Goal: Information Seeking & Learning: Learn about a topic

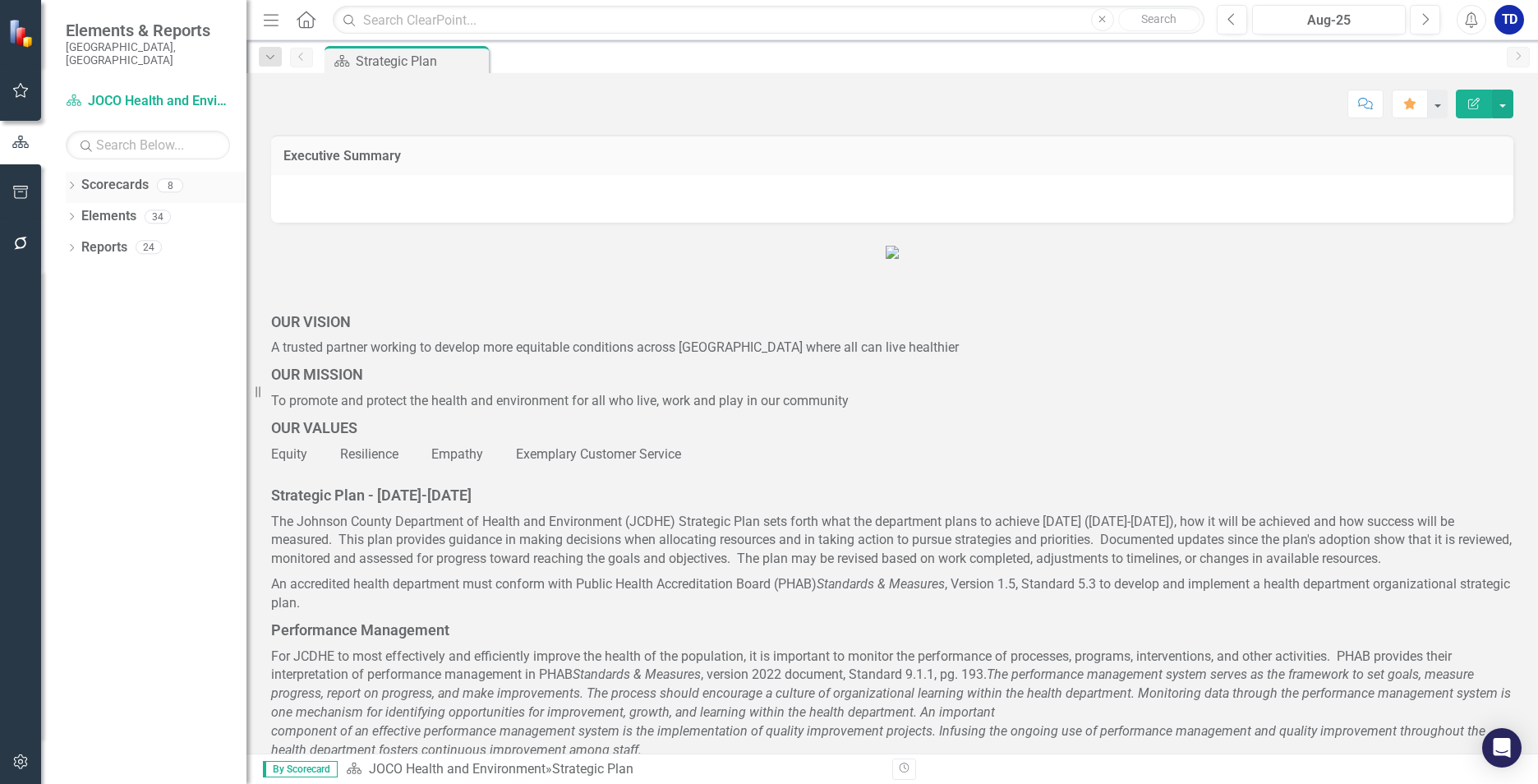
click at [68, 182] on icon "Dropdown" at bounding box center [72, 186] width 12 height 9
click at [83, 211] on icon "Dropdown" at bounding box center [80, 216] width 13 height 10
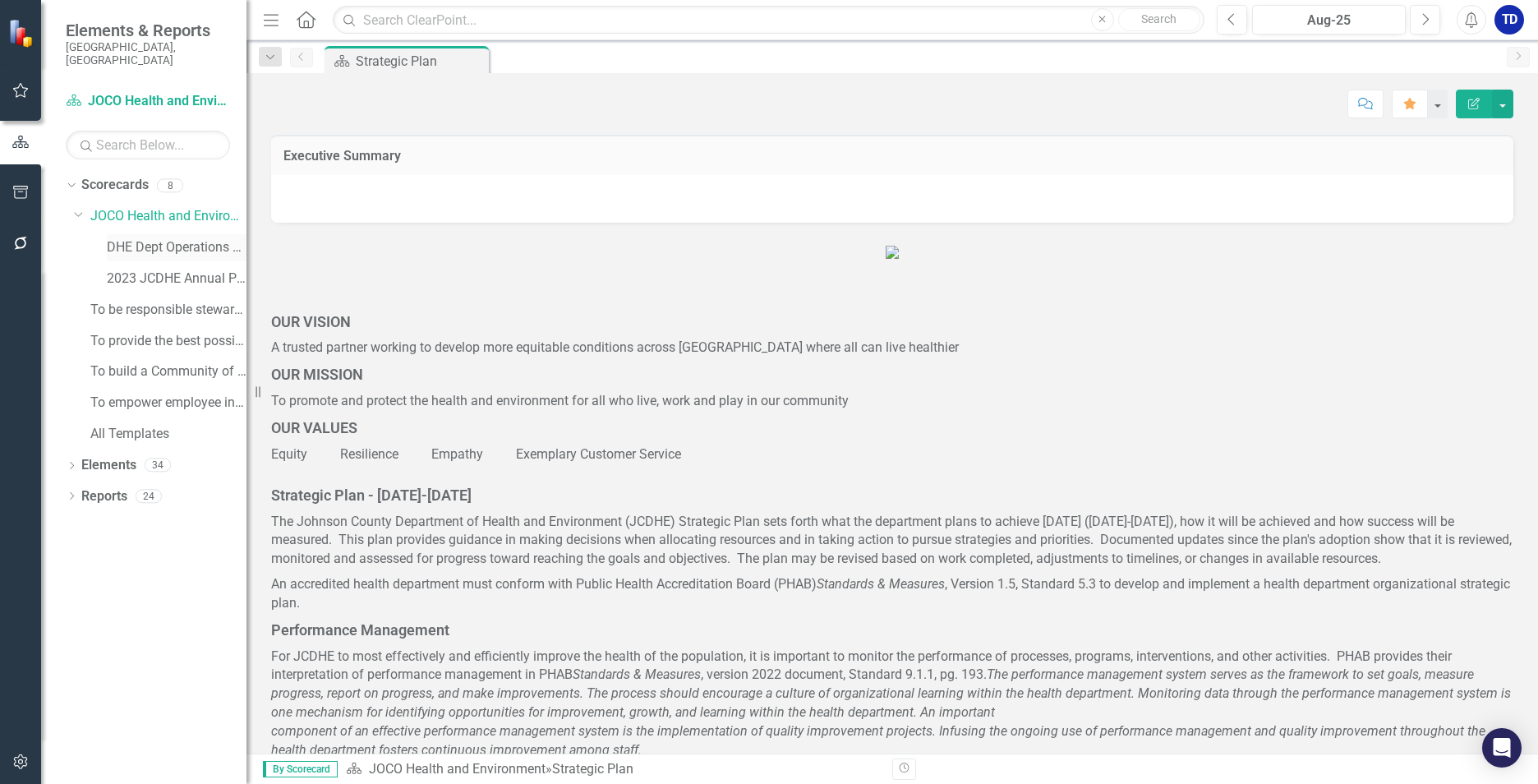
click at [125, 238] on link "DHE Dept Operations PM Scorecard" at bounding box center [176, 247] width 139 height 19
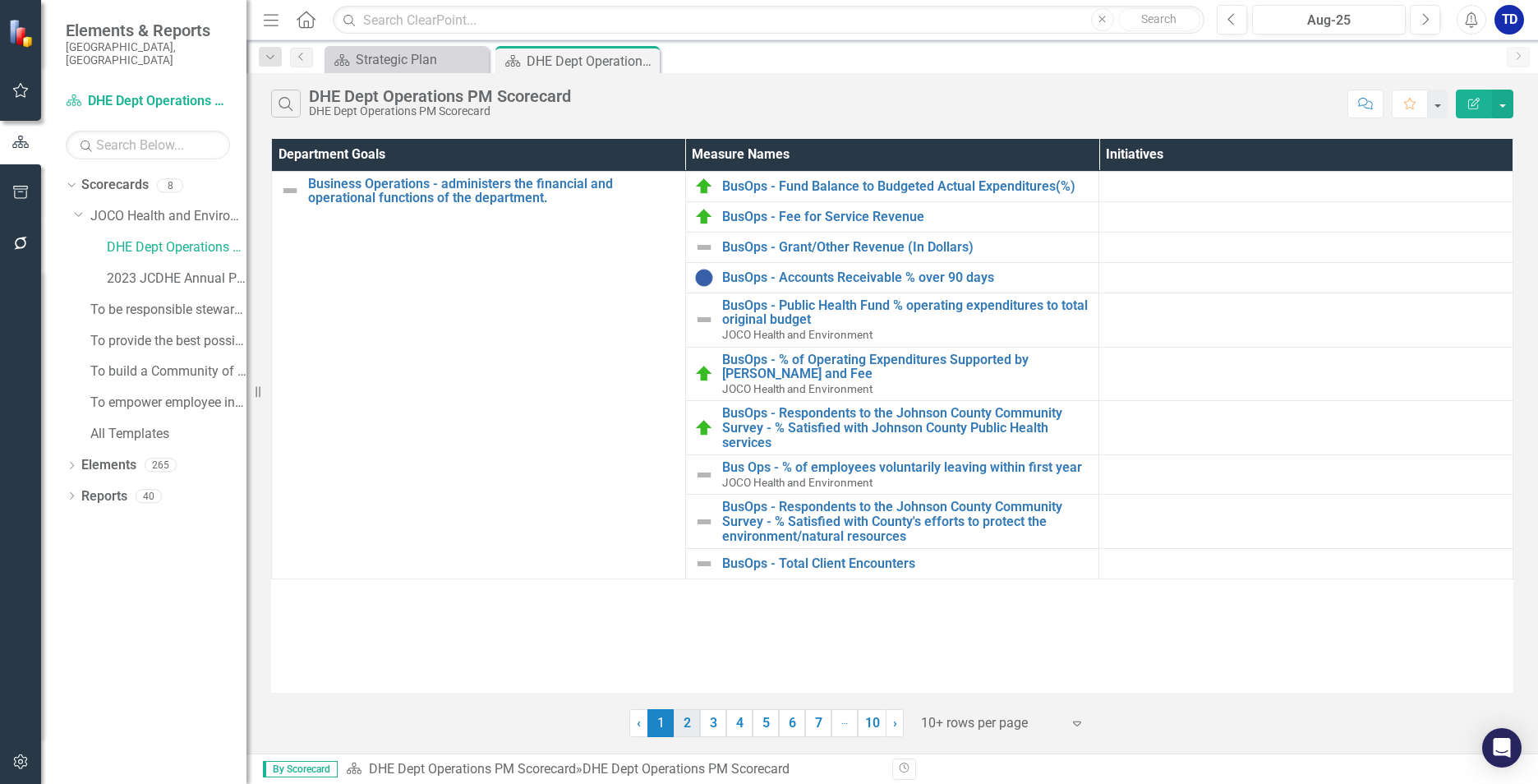
click at [686, 724] on link "2" at bounding box center [686, 722] width 26 height 28
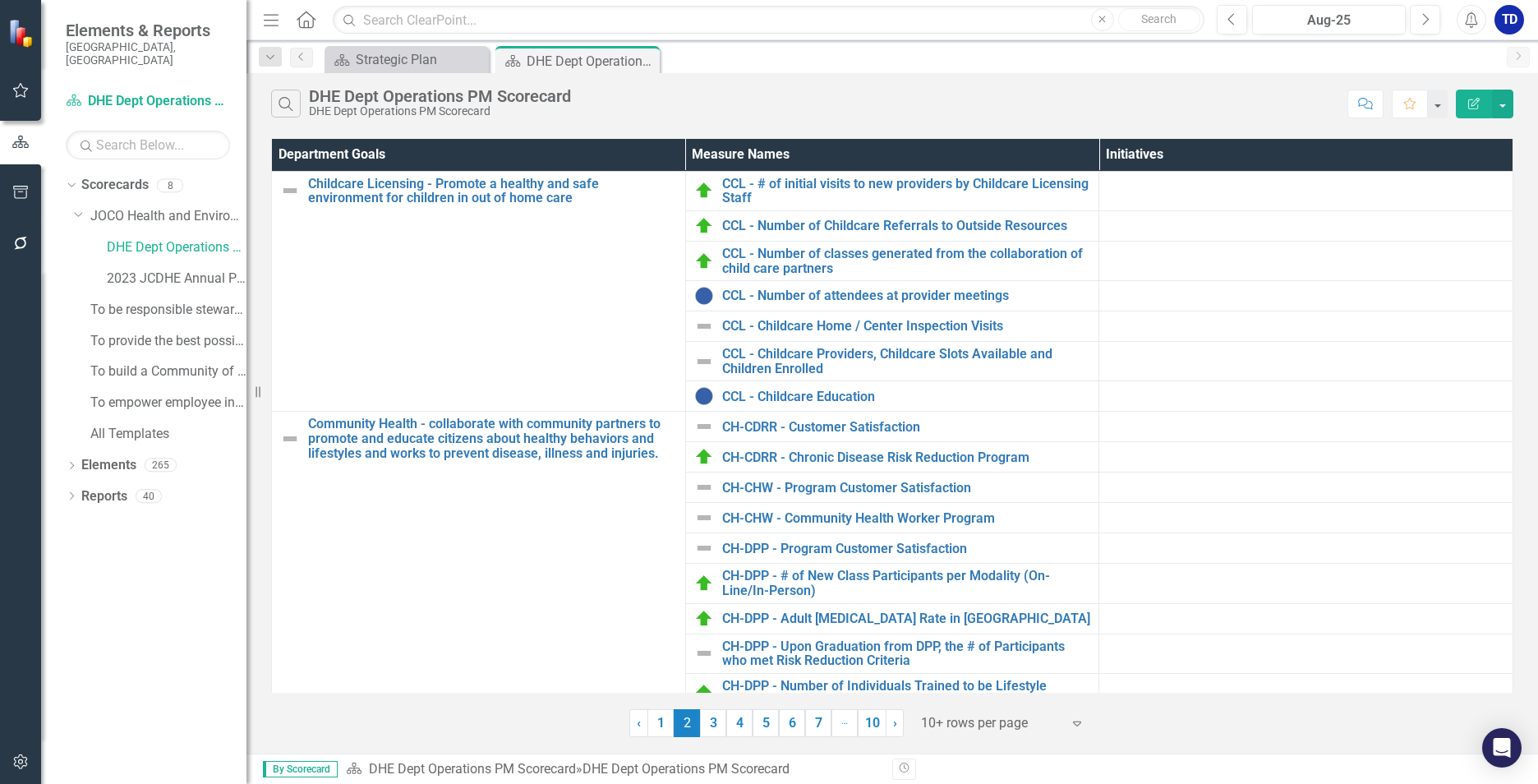
click at [716, 726] on link "3" at bounding box center [712, 722] width 26 height 28
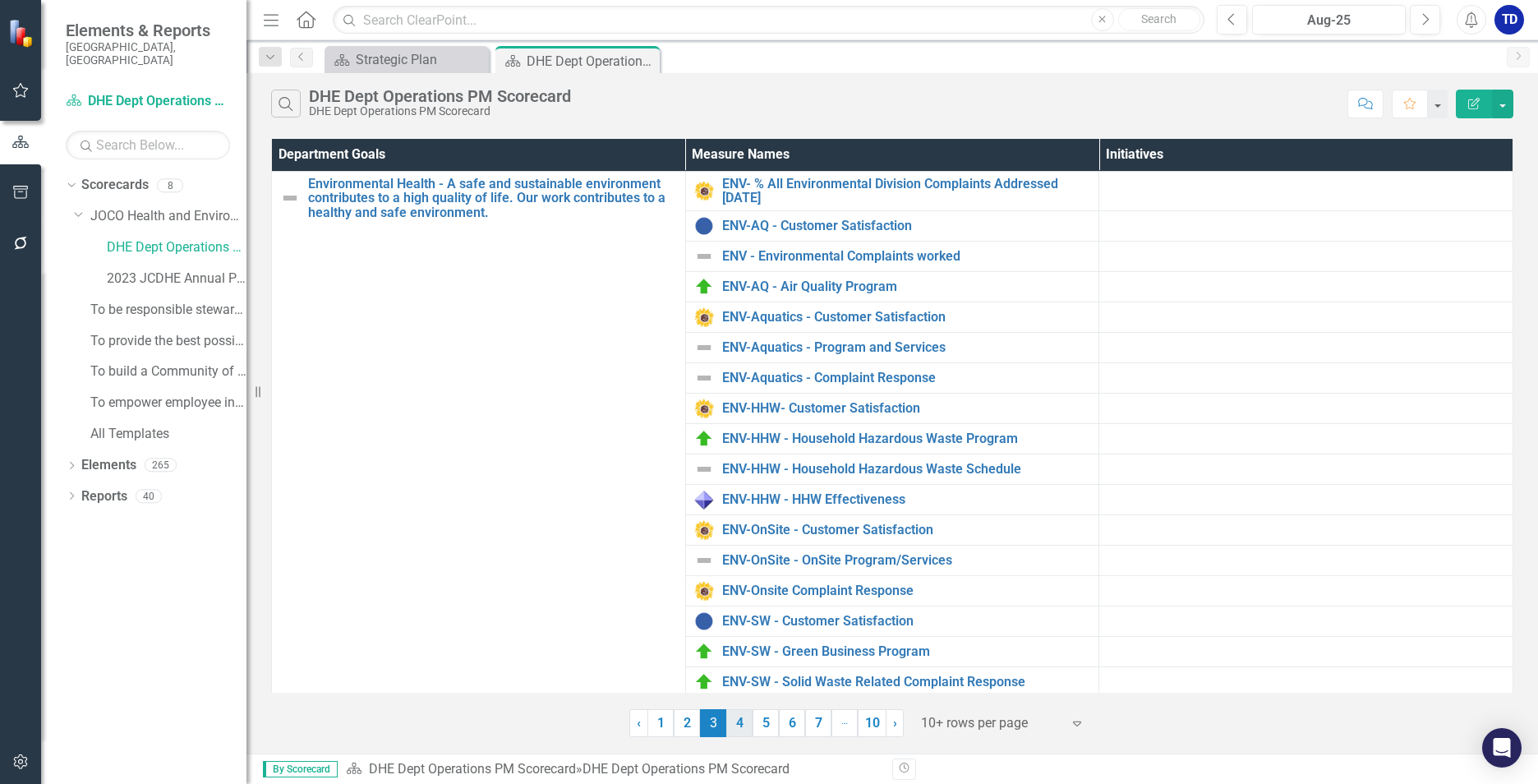
click at [740, 720] on link "4" at bounding box center [739, 722] width 26 height 28
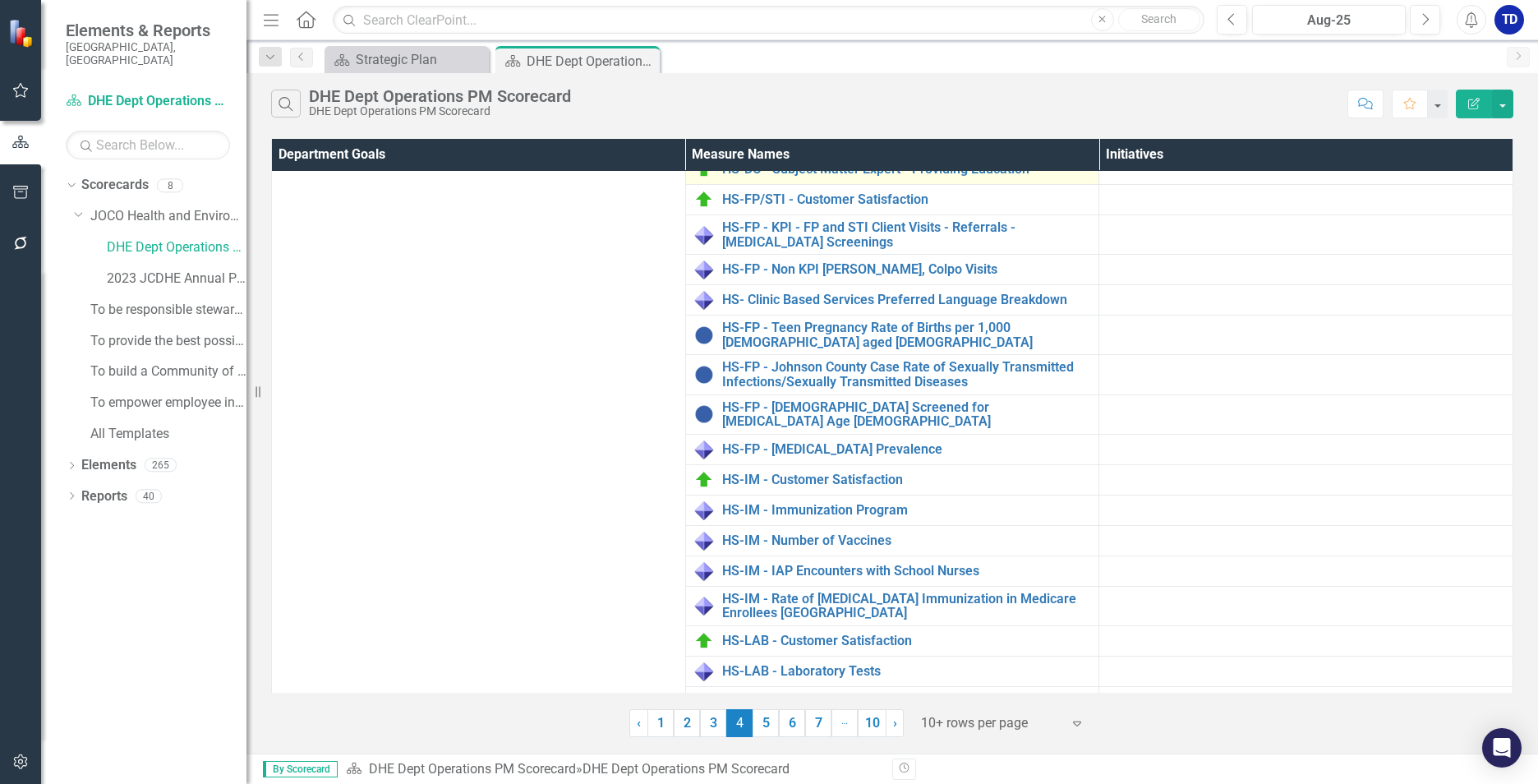
scroll to position [329, 0]
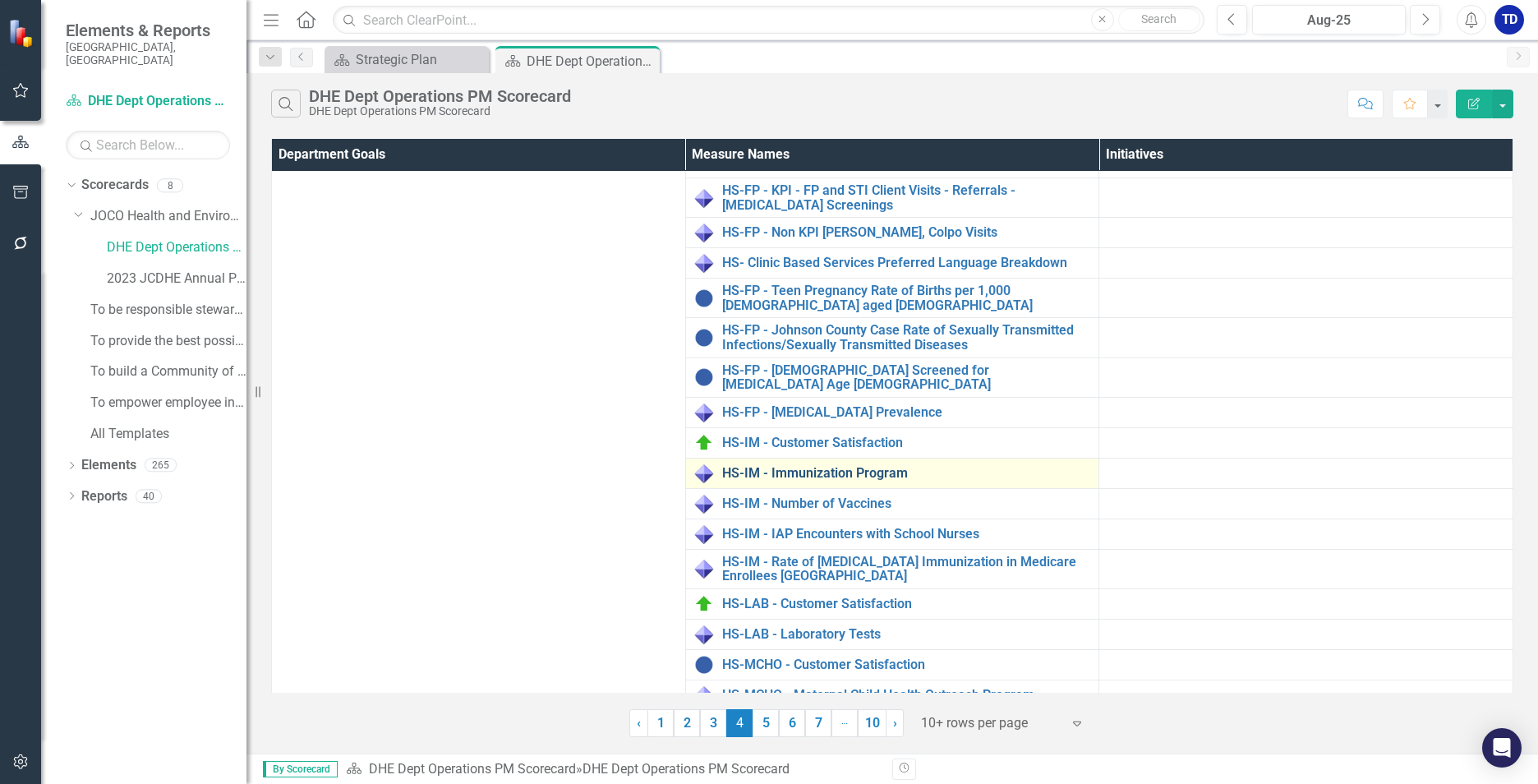
click at [803, 466] on link "HS-IM - Immunization Program" at bounding box center [907, 473] width 369 height 15
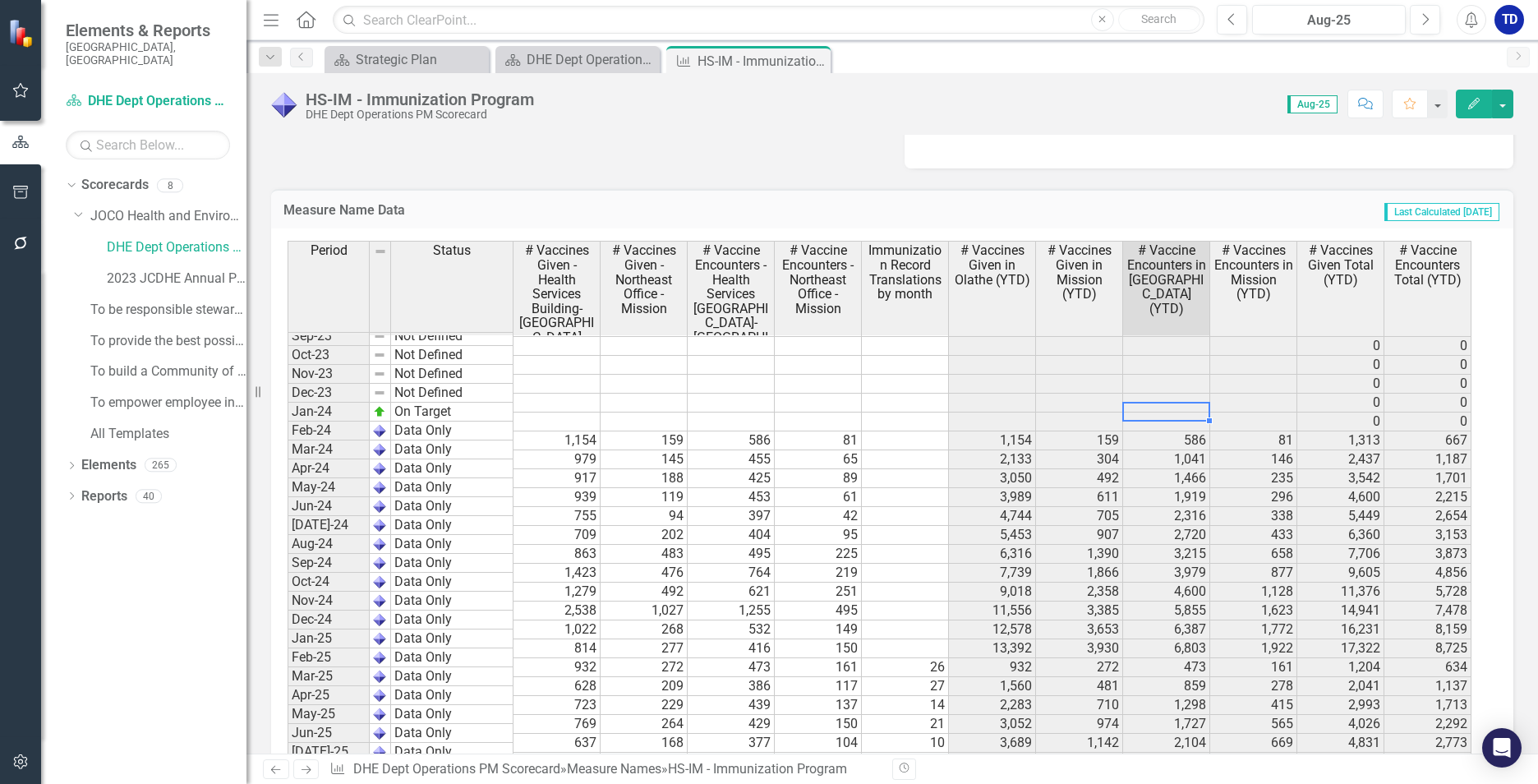
click at [1190, 409] on tbody "Dec-22 Not Defined 0 0 Jan-23 Not Defined 0 0 Feb-23 Not Defined 0 0 Mar-23 Not…" at bounding box center [879, 629] width 1184 height 889
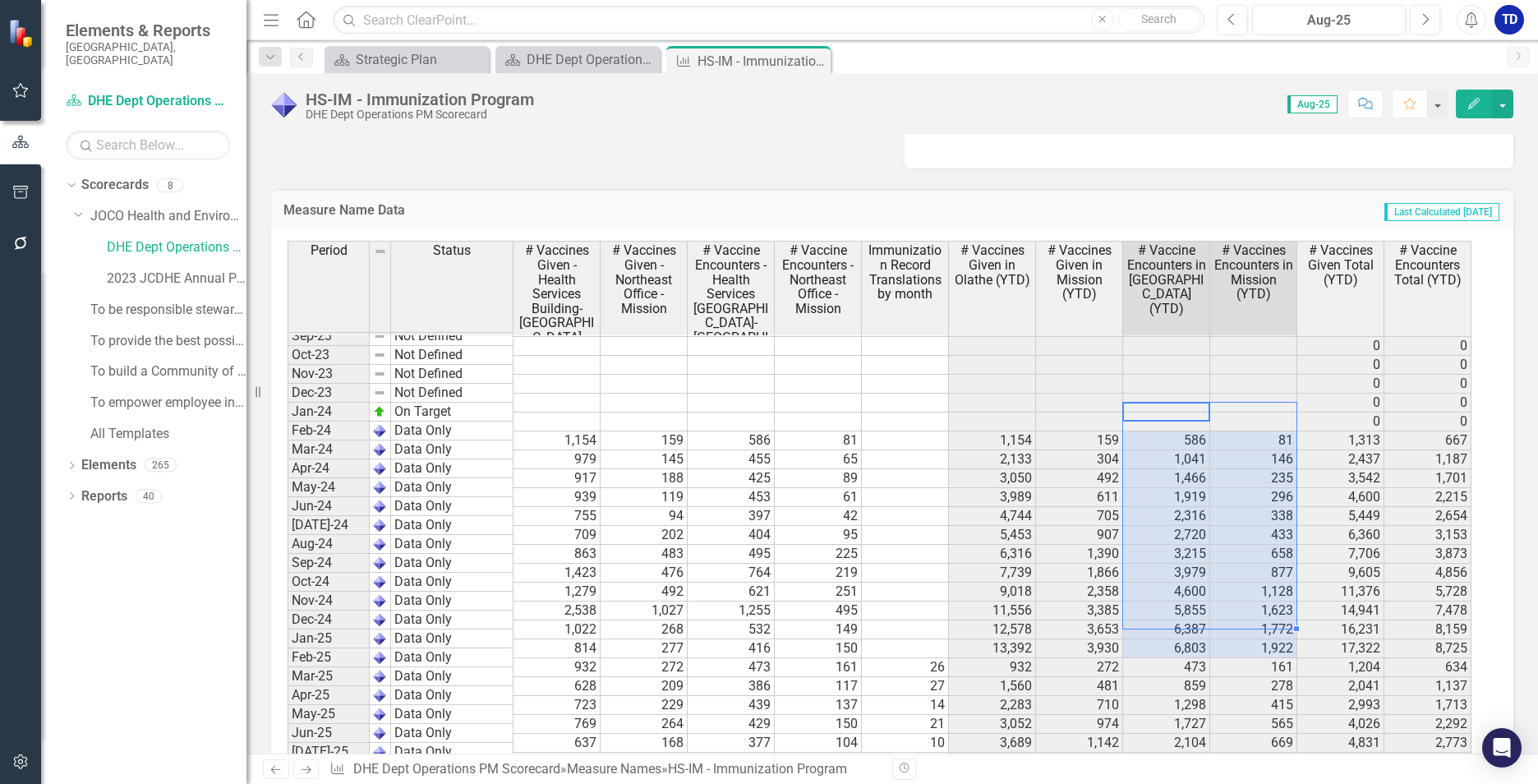
drag, startPoint x: 1177, startPoint y: 413, endPoint x: 1260, endPoint y: 615, distance: 218.4
click at [1260, 615] on tbody "Oct-22 Not Defined 0 0 Nov-22 Not Defined 0 0 Dec-22 Not Defined 0 0 Jan-23 Not…" at bounding box center [879, 591] width 1184 height 889
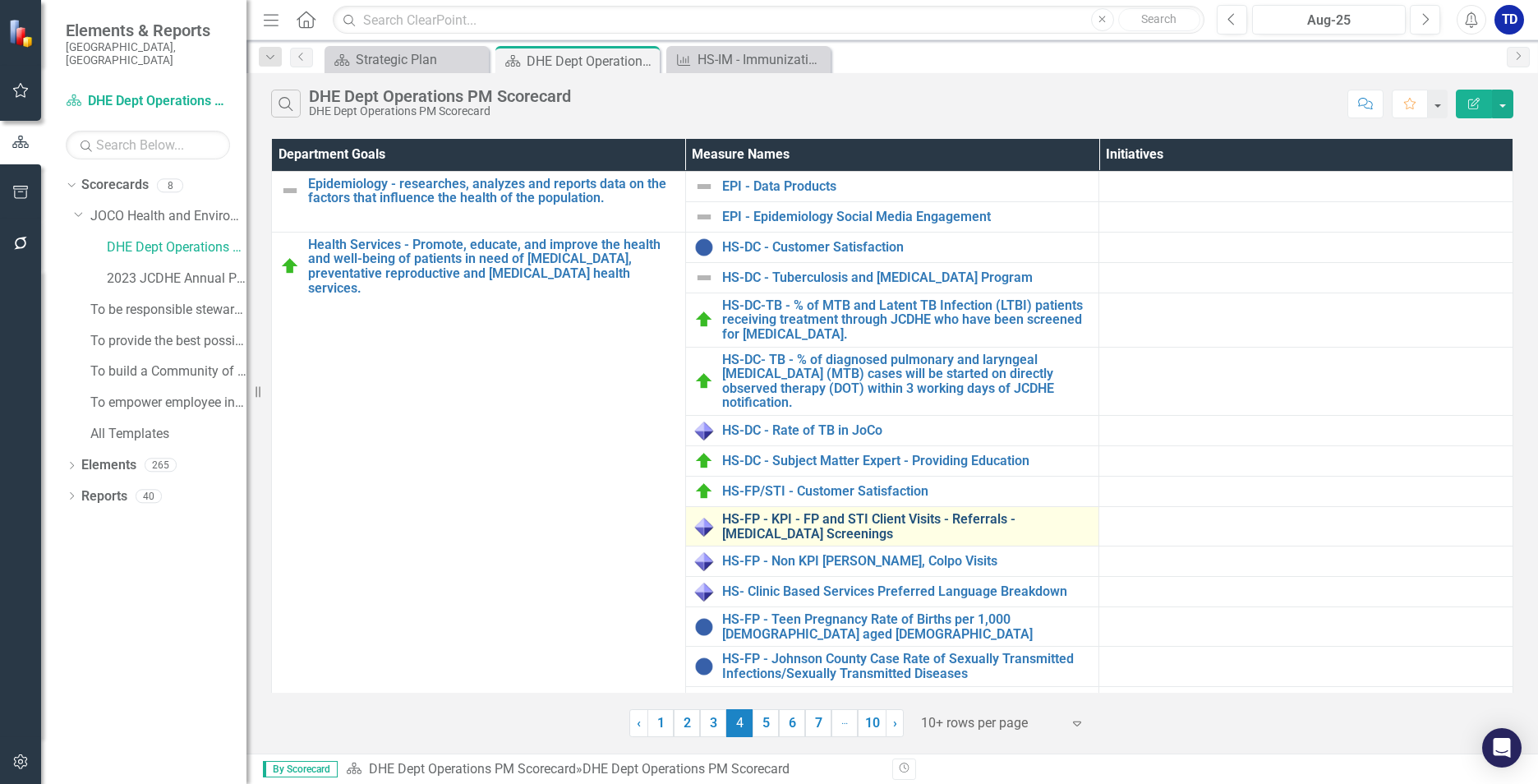
click at [743, 518] on link "HS-FP - KPI - FP and STI Client Visits - Referrals -[MEDICAL_DATA] Screenings" at bounding box center [907, 526] width 369 height 28
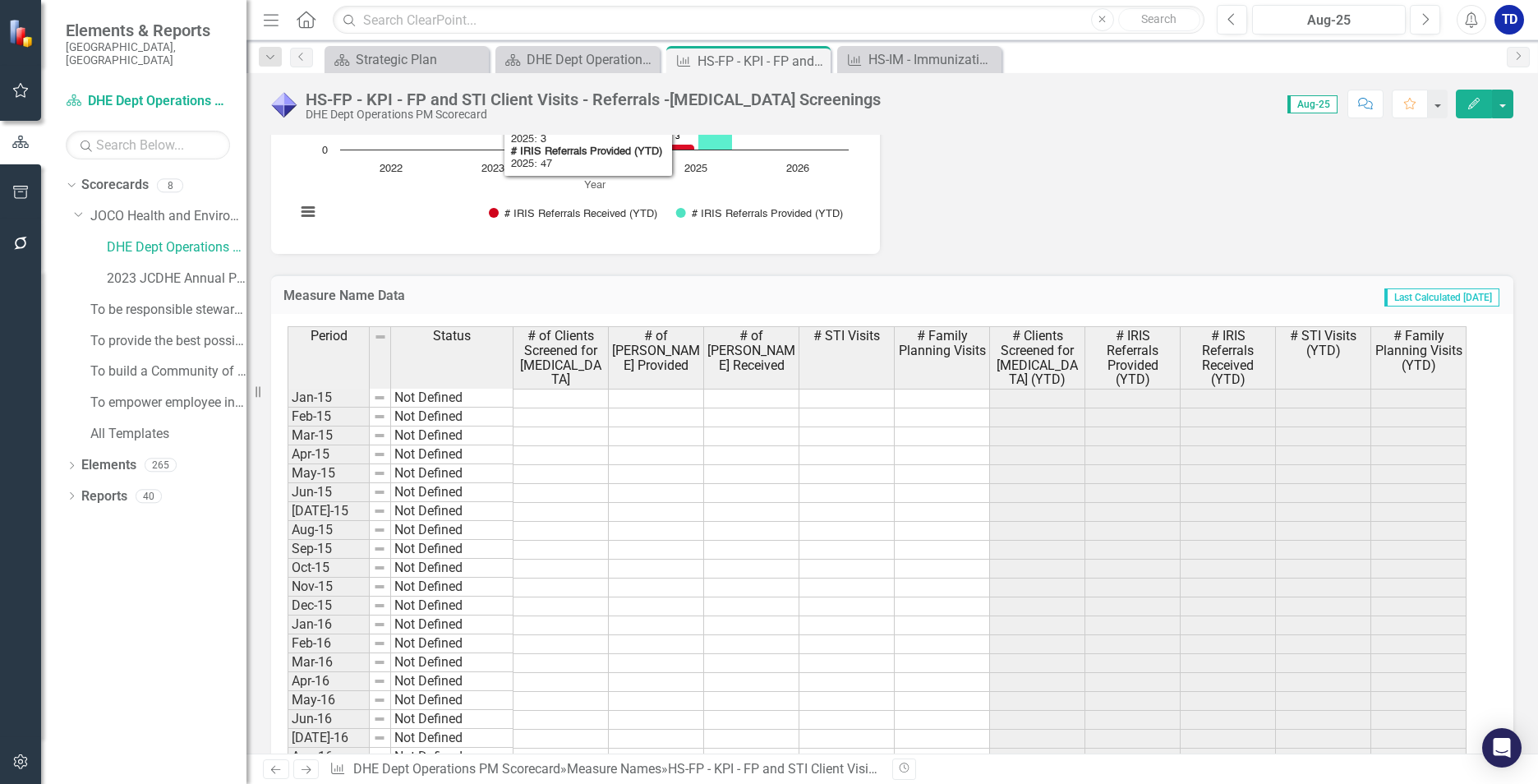
scroll to position [411, 0]
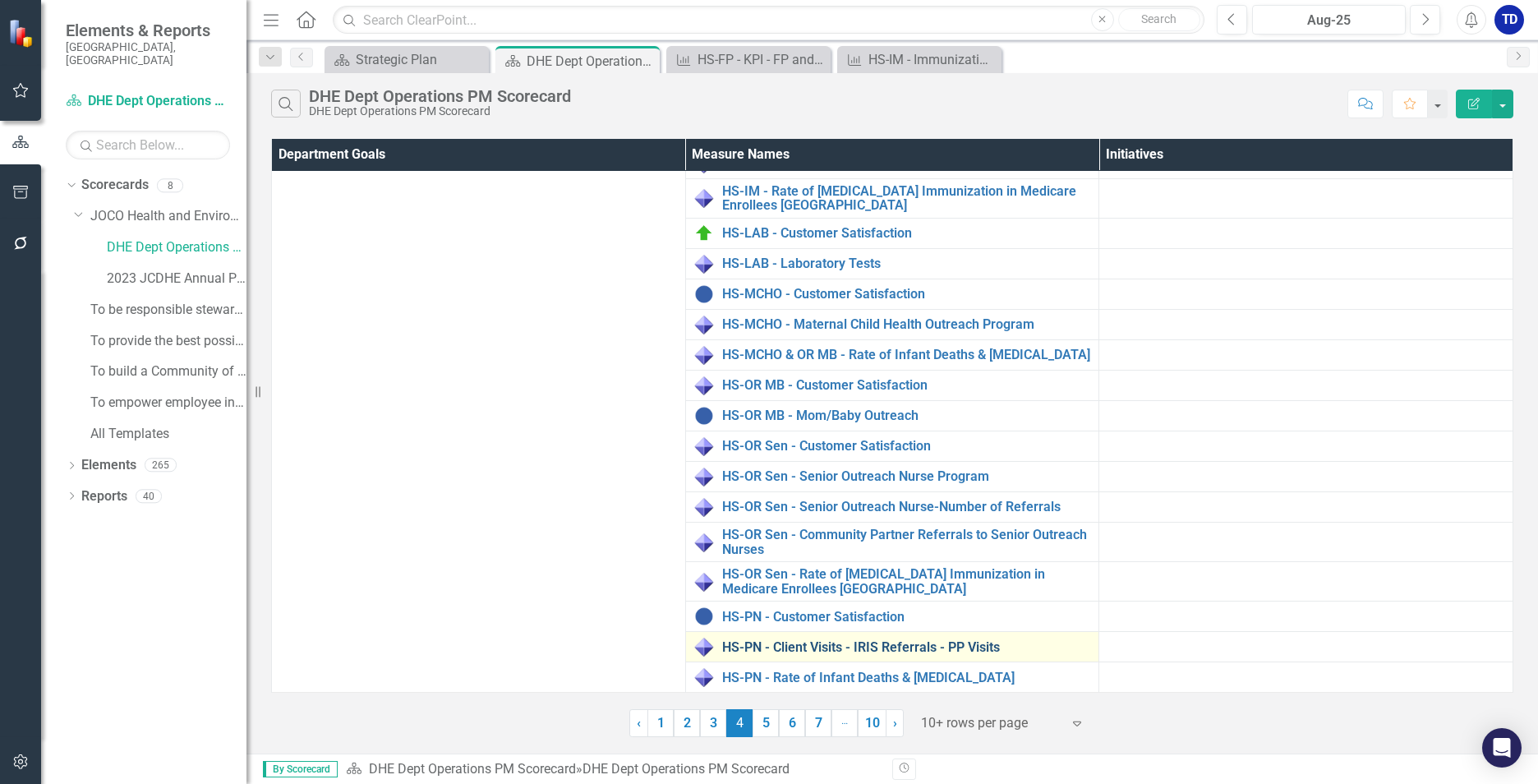
click at [782, 646] on link "HS-PN - Client Visits - IRIS Referrals - PP Visits" at bounding box center [907, 648] width 369 height 15
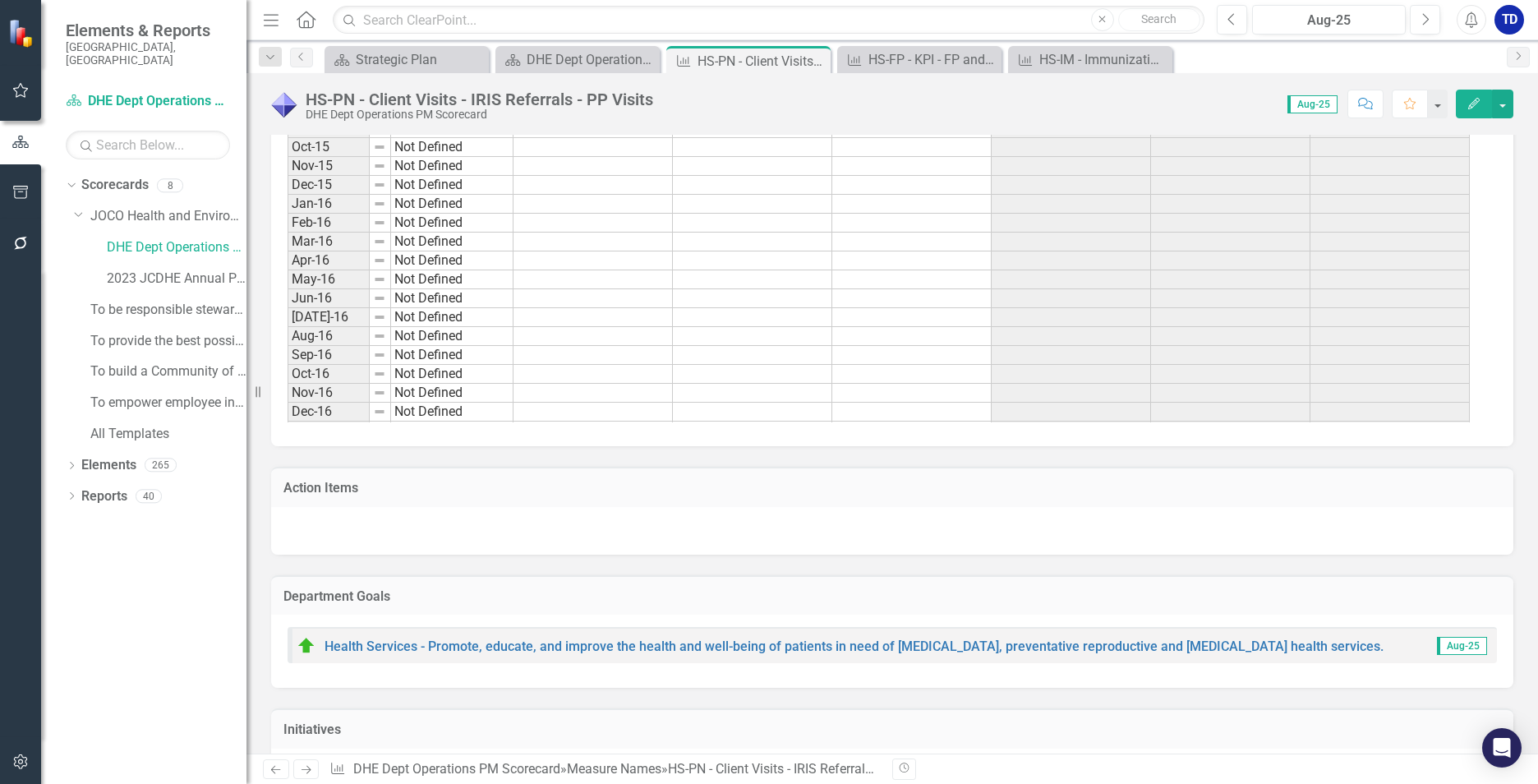
scroll to position [1869, 0]
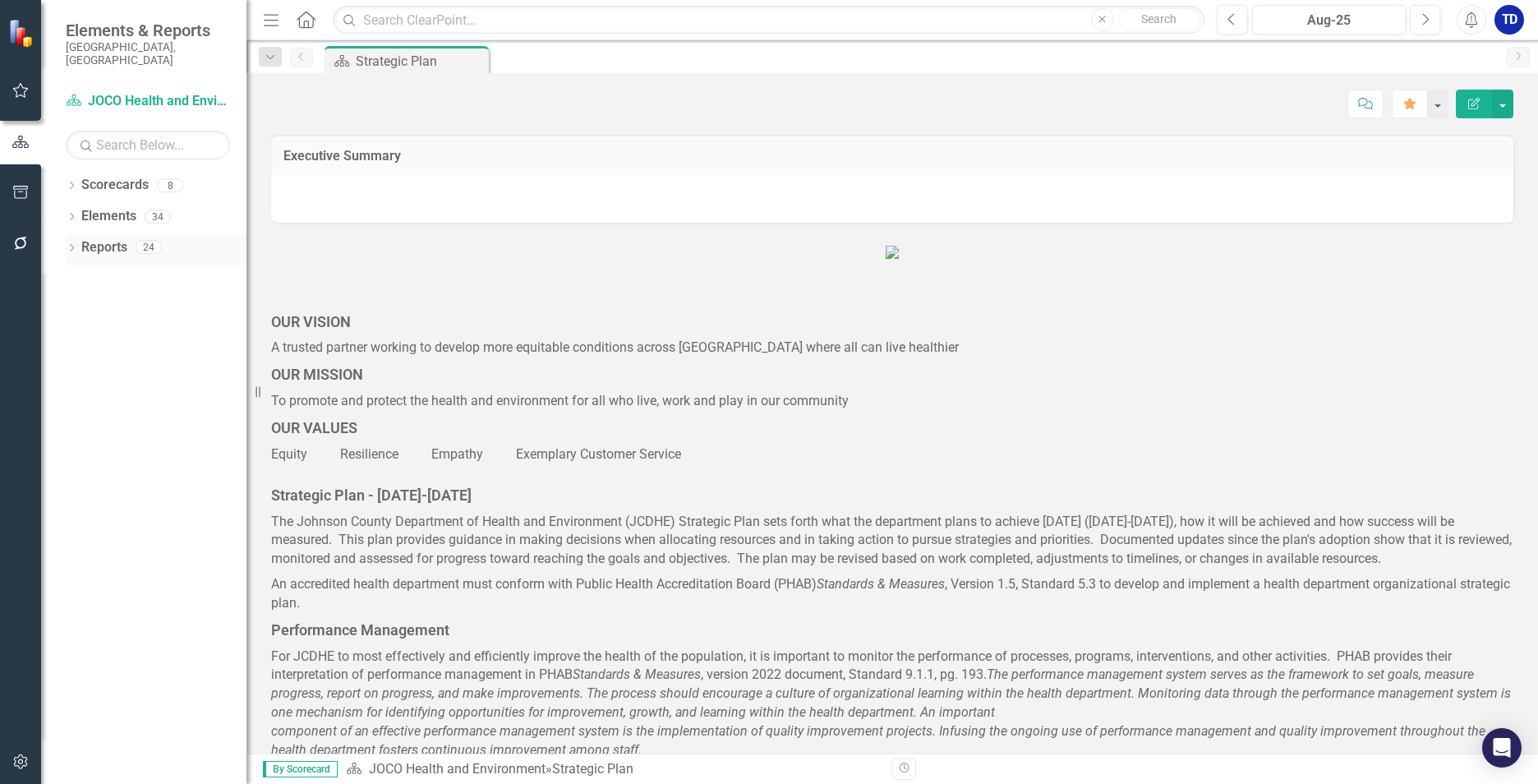
click at [74, 245] on icon "Dropdown" at bounding box center [72, 249] width 12 height 9
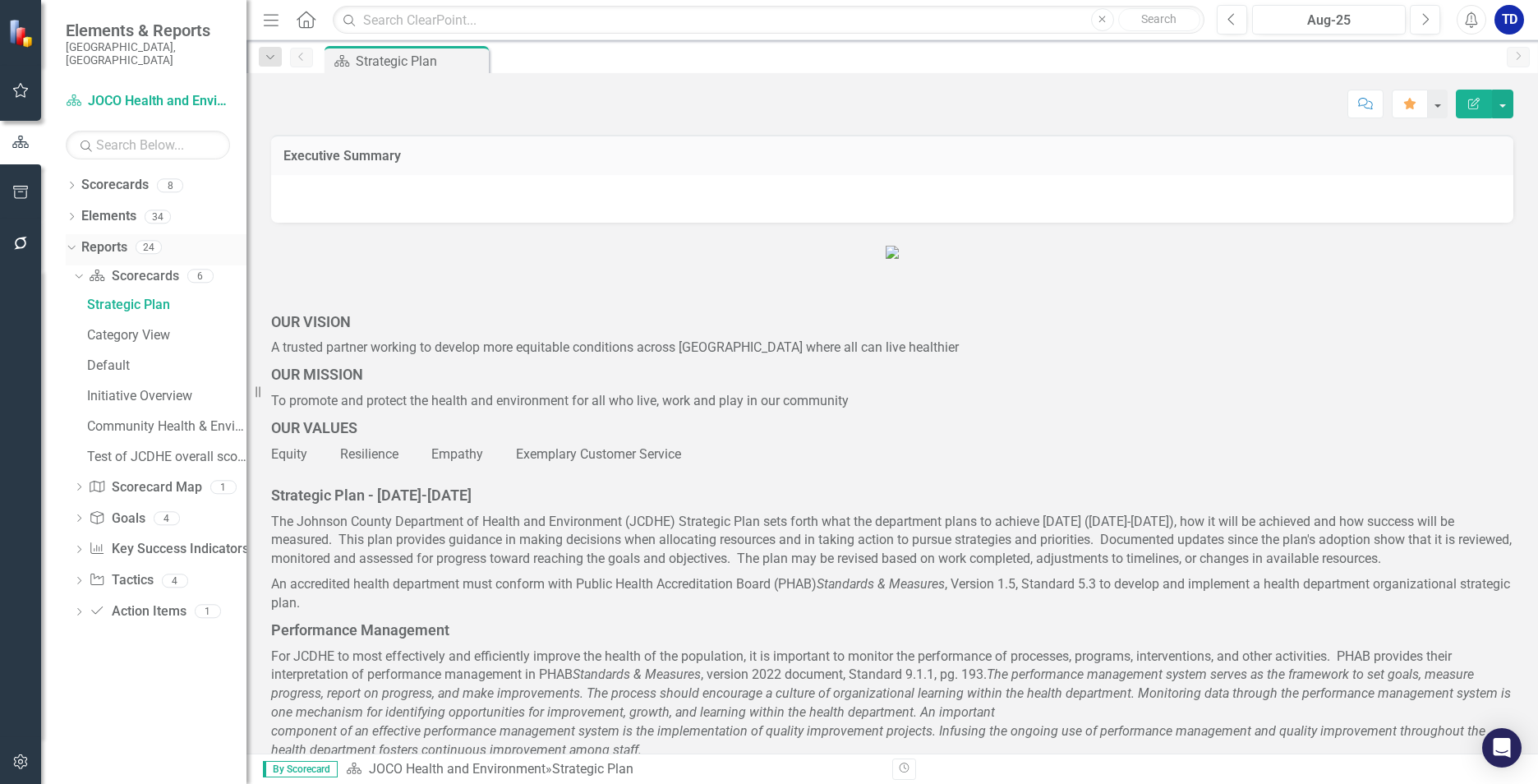
click at [75, 240] on div "Dropdown" at bounding box center [68, 246] width 14 height 12
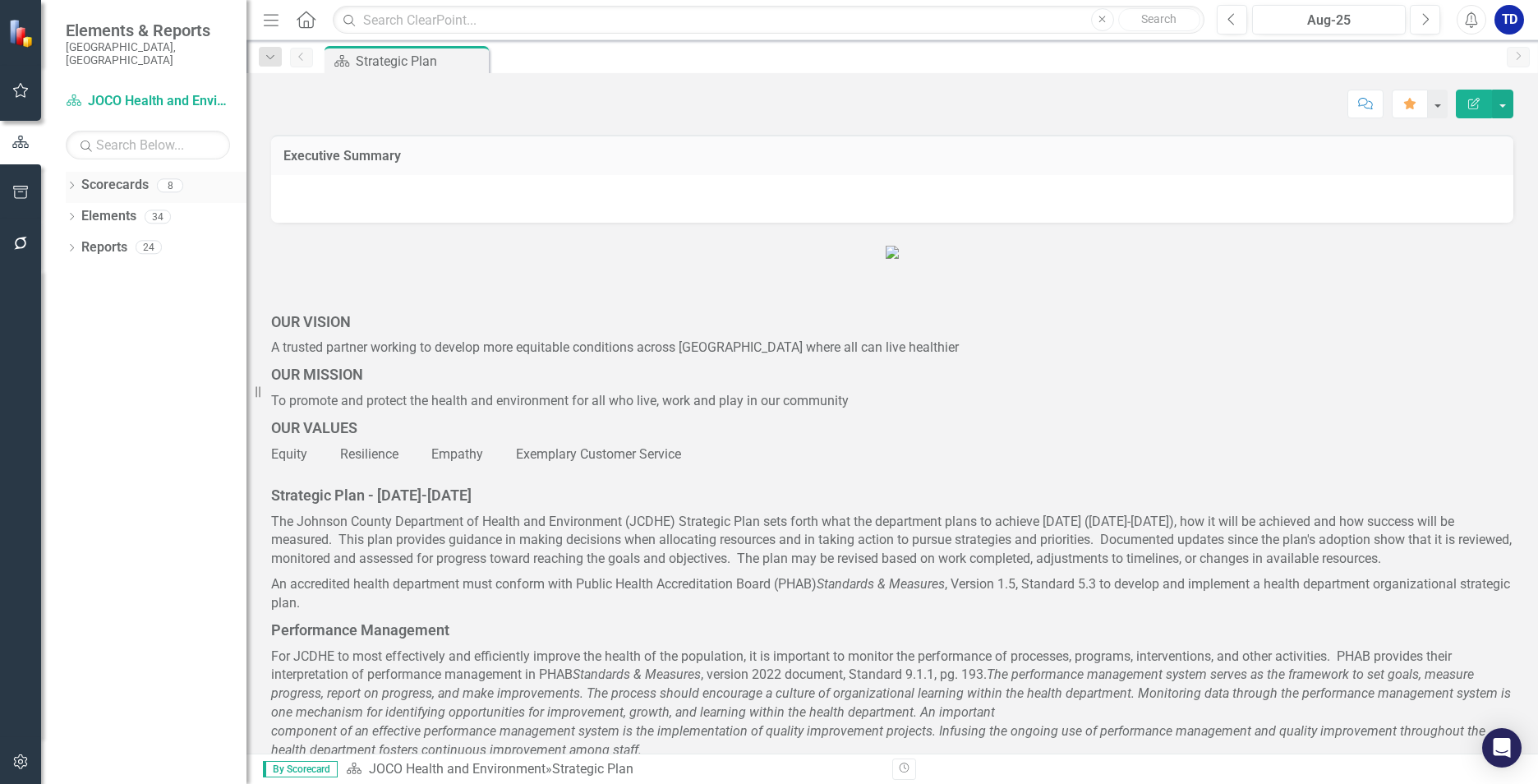
click at [74, 182] on icon "Dropdown" at bounding box center [72, 186] width 12 height 9
drag, startPoint x: 79, startPoint y: 205, endPoint x: 80, endPoint y: 195, distance: 10.0
click at [80, 210] on div "Dropdown" at bounding box center [80, 216] width 13 height 14
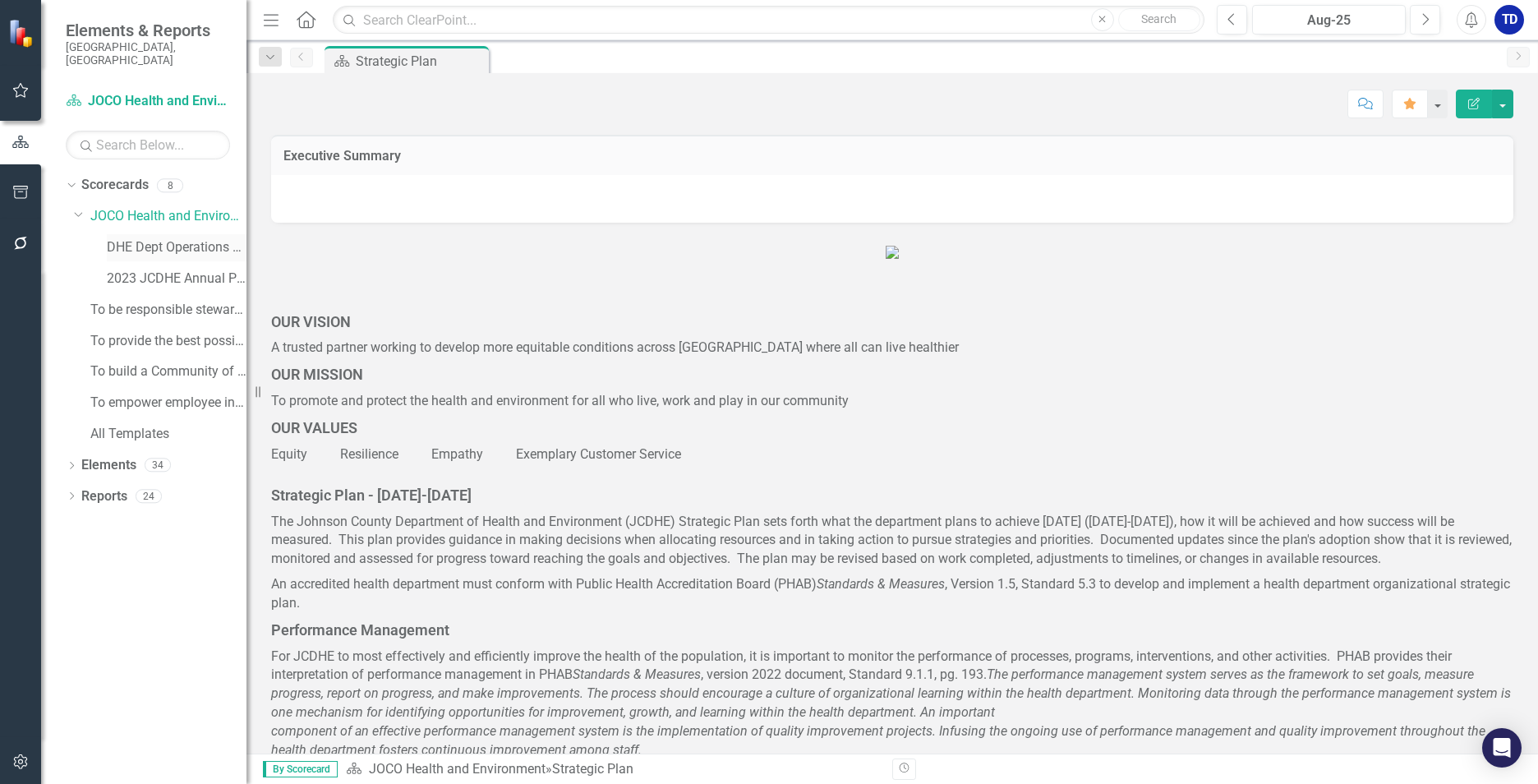
click at [129, 238] on link "DHE Dept Operations PM Scorecard" at bounding box center [176, 247] width 139 height 19
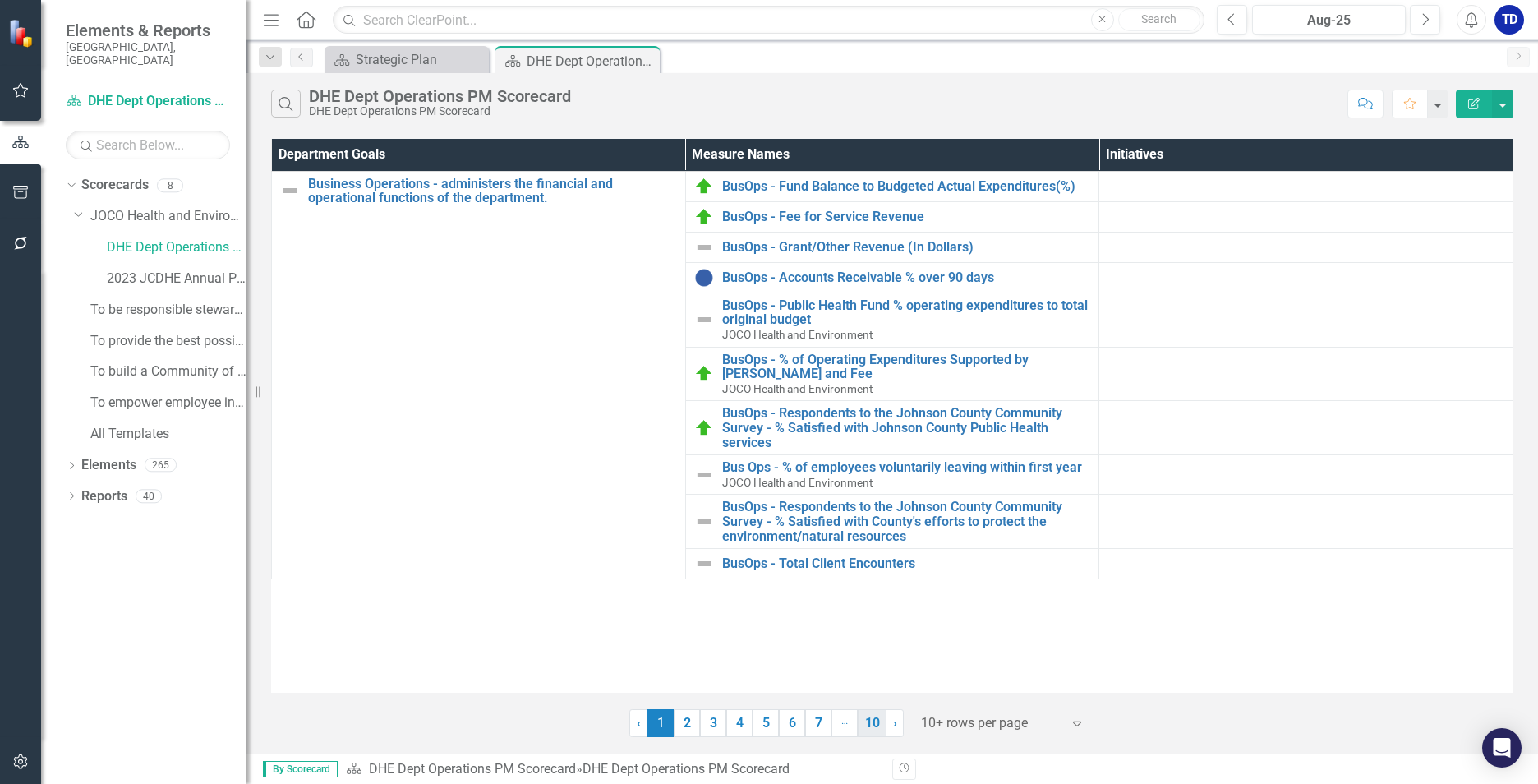
click at [869, 726] on link "10" at bounding box center [872, 722] width 28 height 28
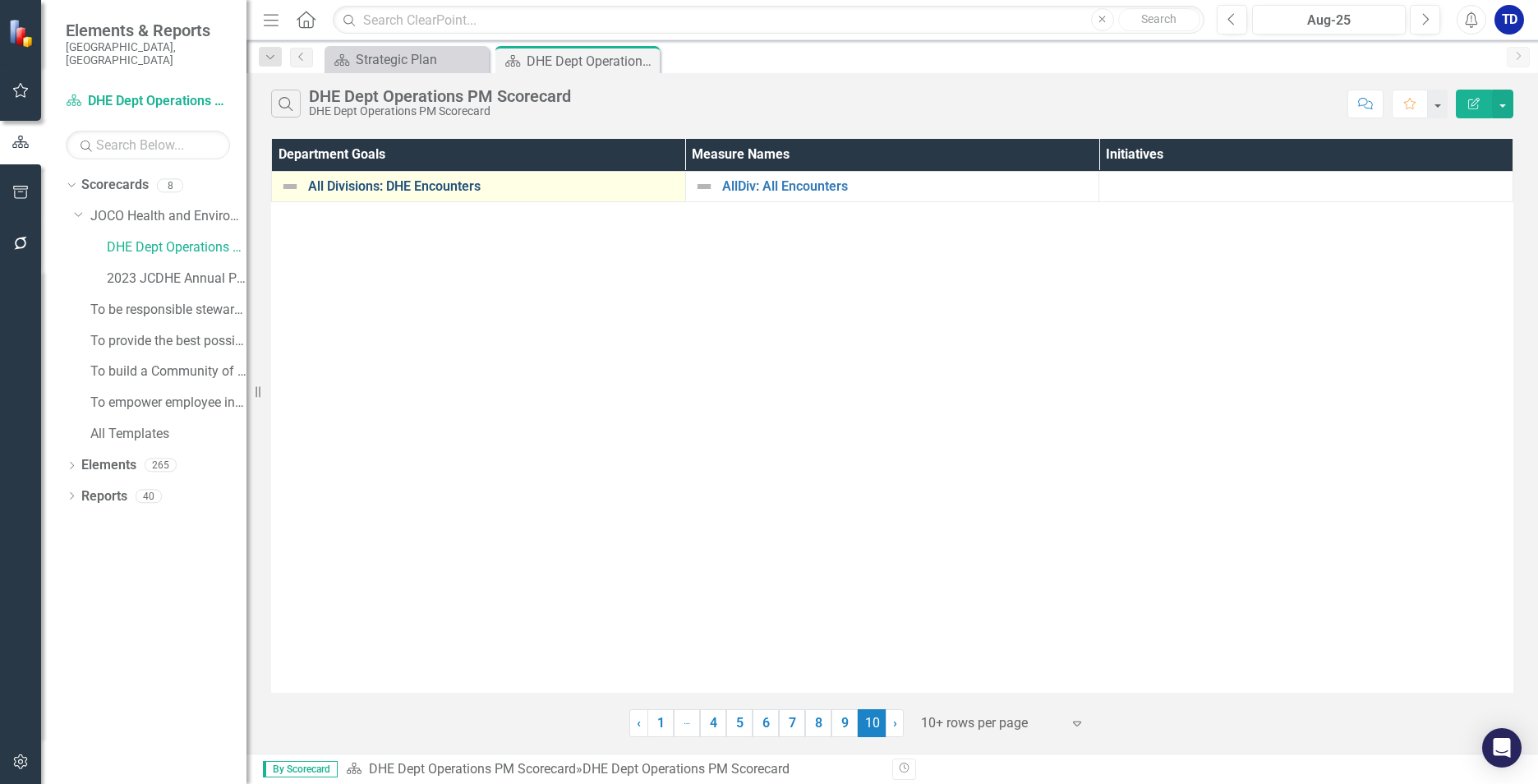
click at [406, 180] on link "All Divisions: DHE Encounters" at bounding box center [493, 187] width 369 height 15
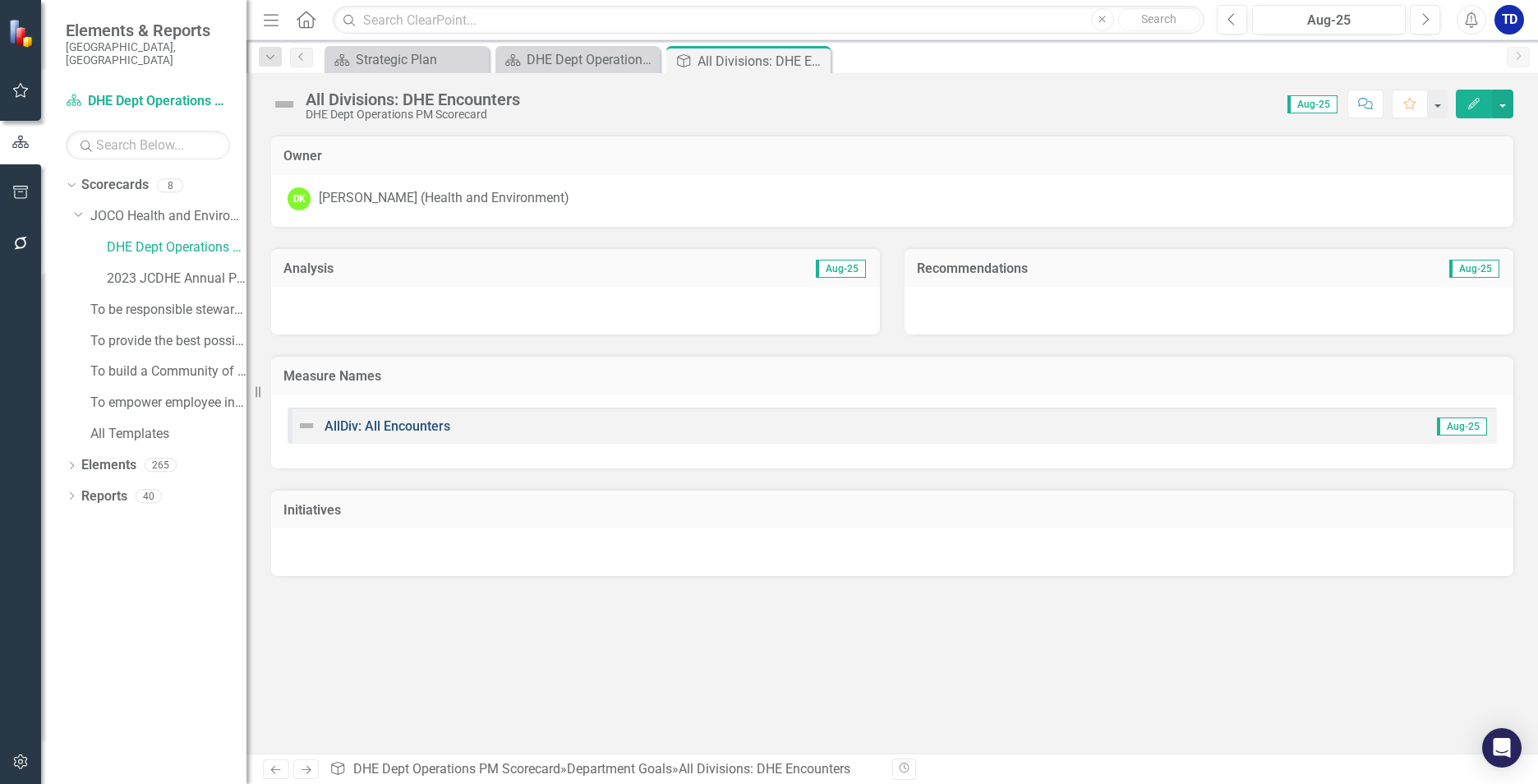
click at [424, 421] on link "AllDiv: All Encounters" at bounding box center [387, 426] width 126 height 16
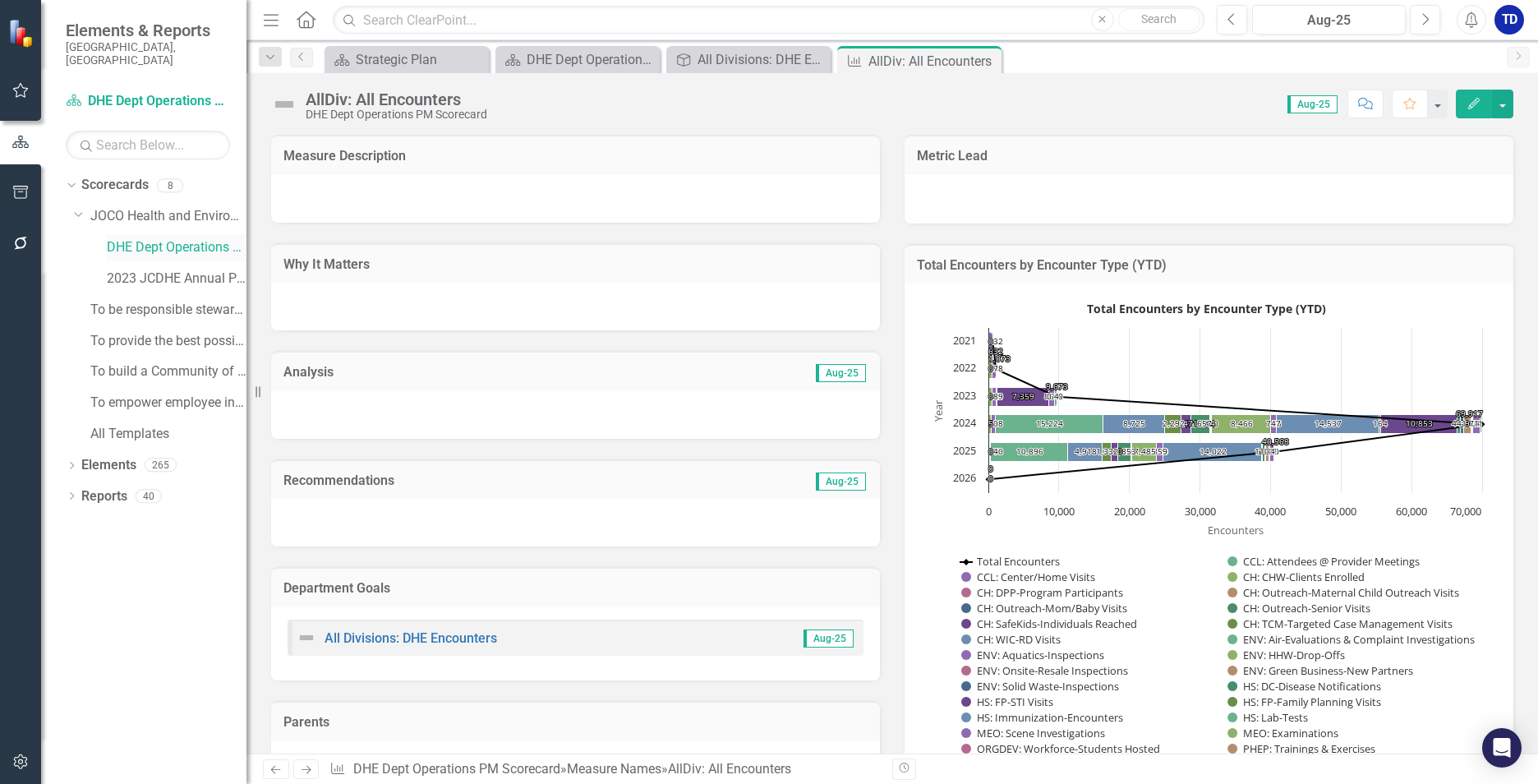
click at [146, 238] on link "DHE Dept Operations PM Scorecard" at bounding box center [176, 247] width 139 height 19
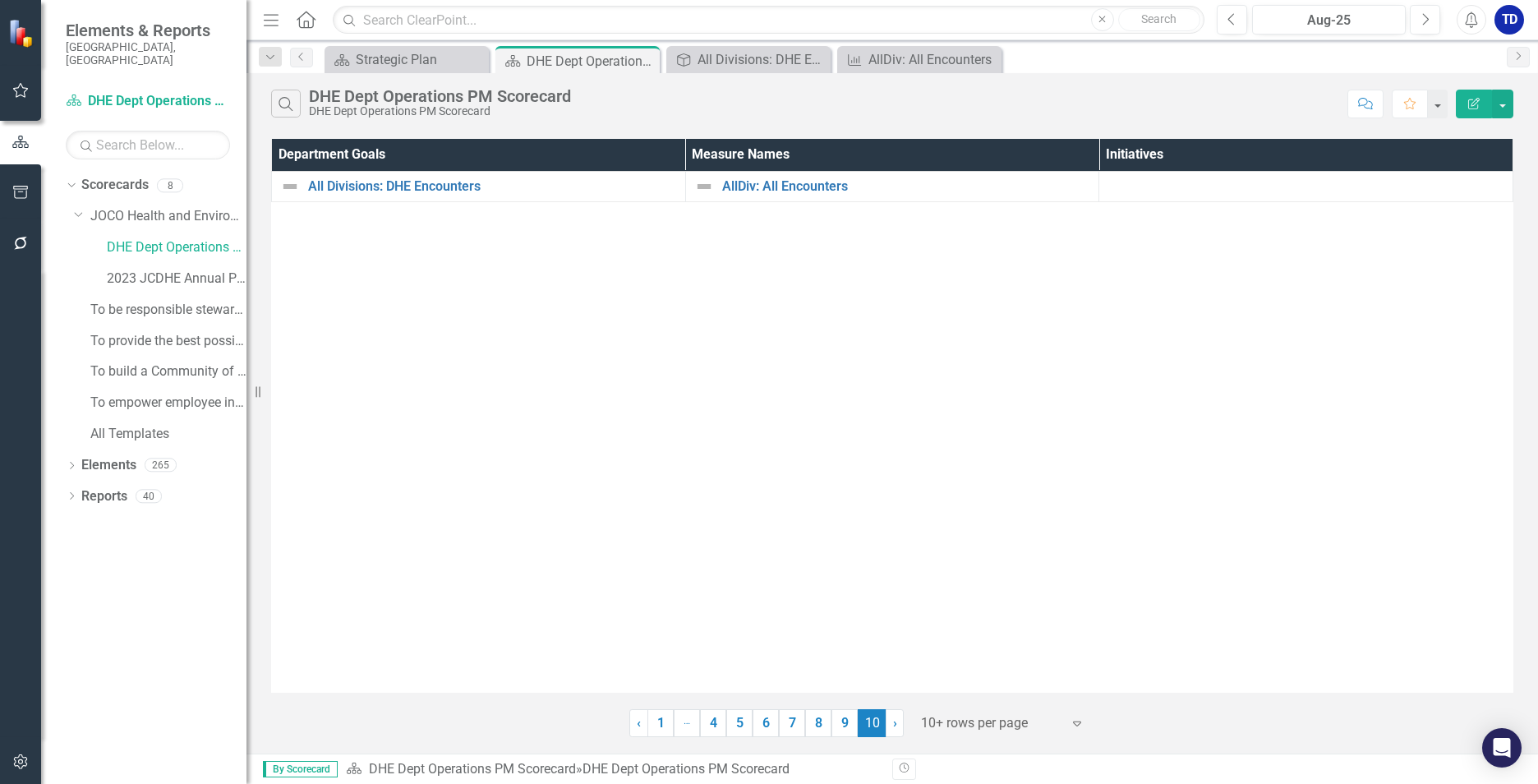
click at [846, 712] on link "9" at bounding box center [844, 722] width 26 height 28
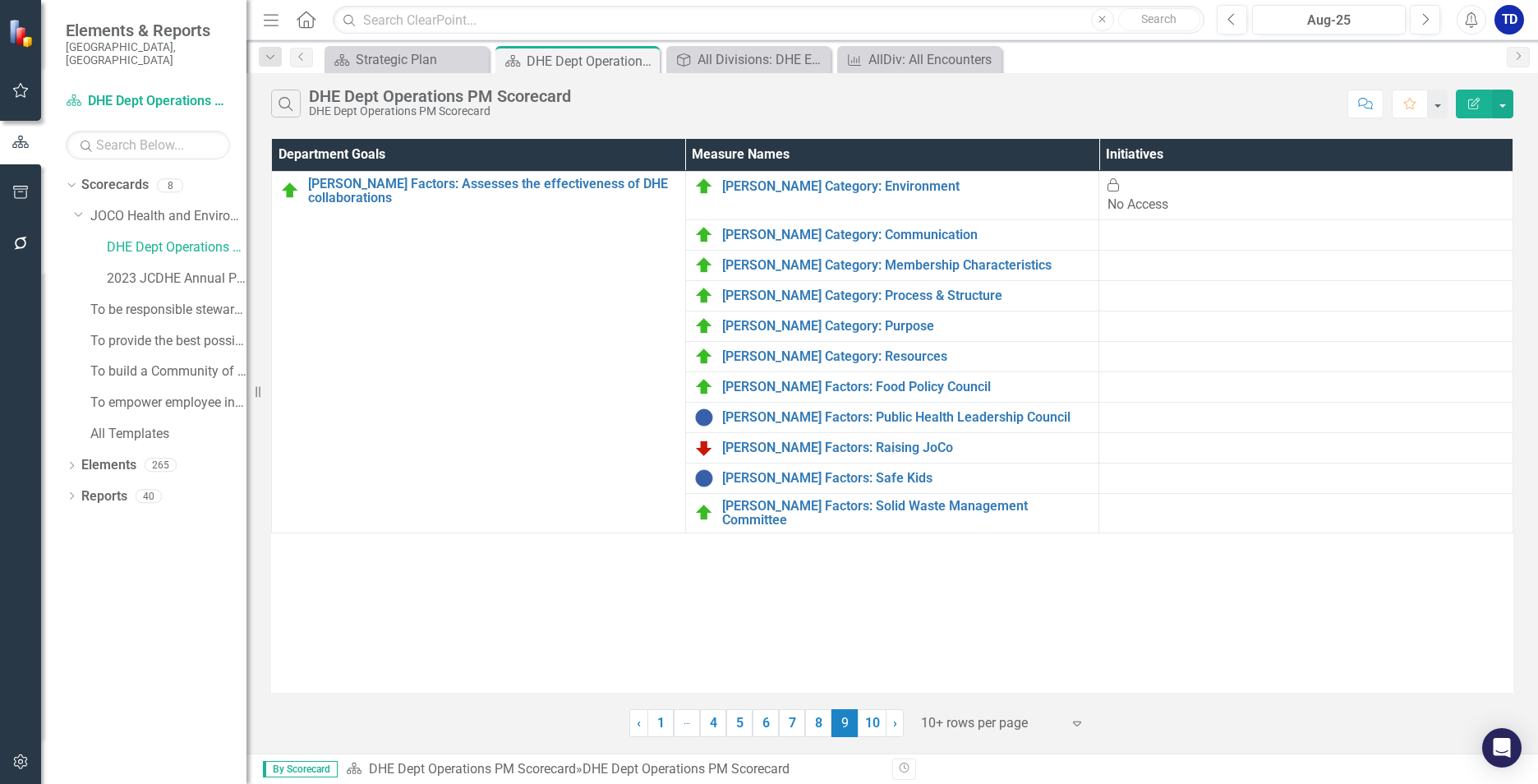
click at [817, 722] on link "8" at bounding box center [817, 722] width 26 height 28
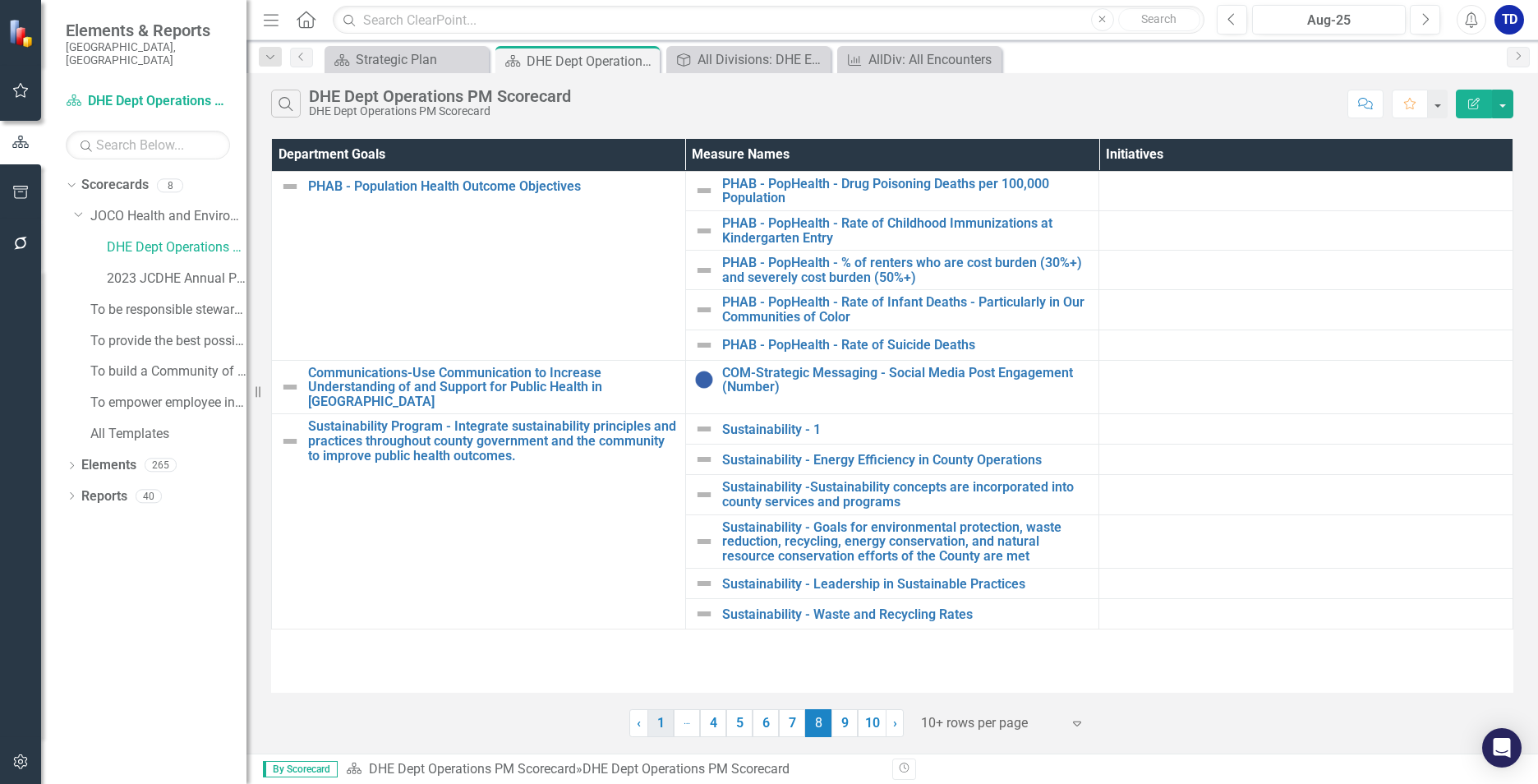
click at [665, 721] on link "1" at bounding box center [660, 722] width 26 height 28
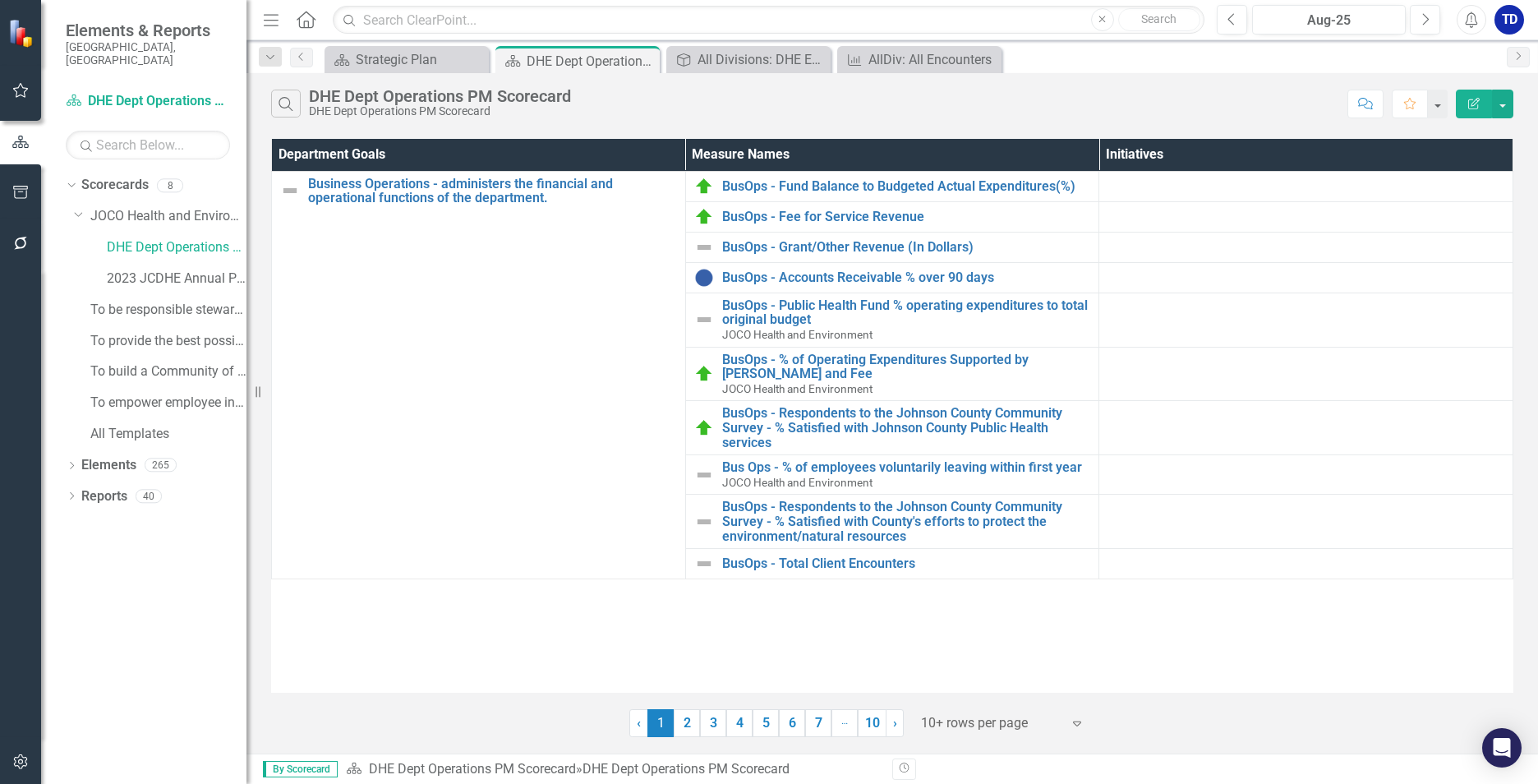
click at [682, 721] on link "2" at bounding box center [686, 722] width 26 height 28
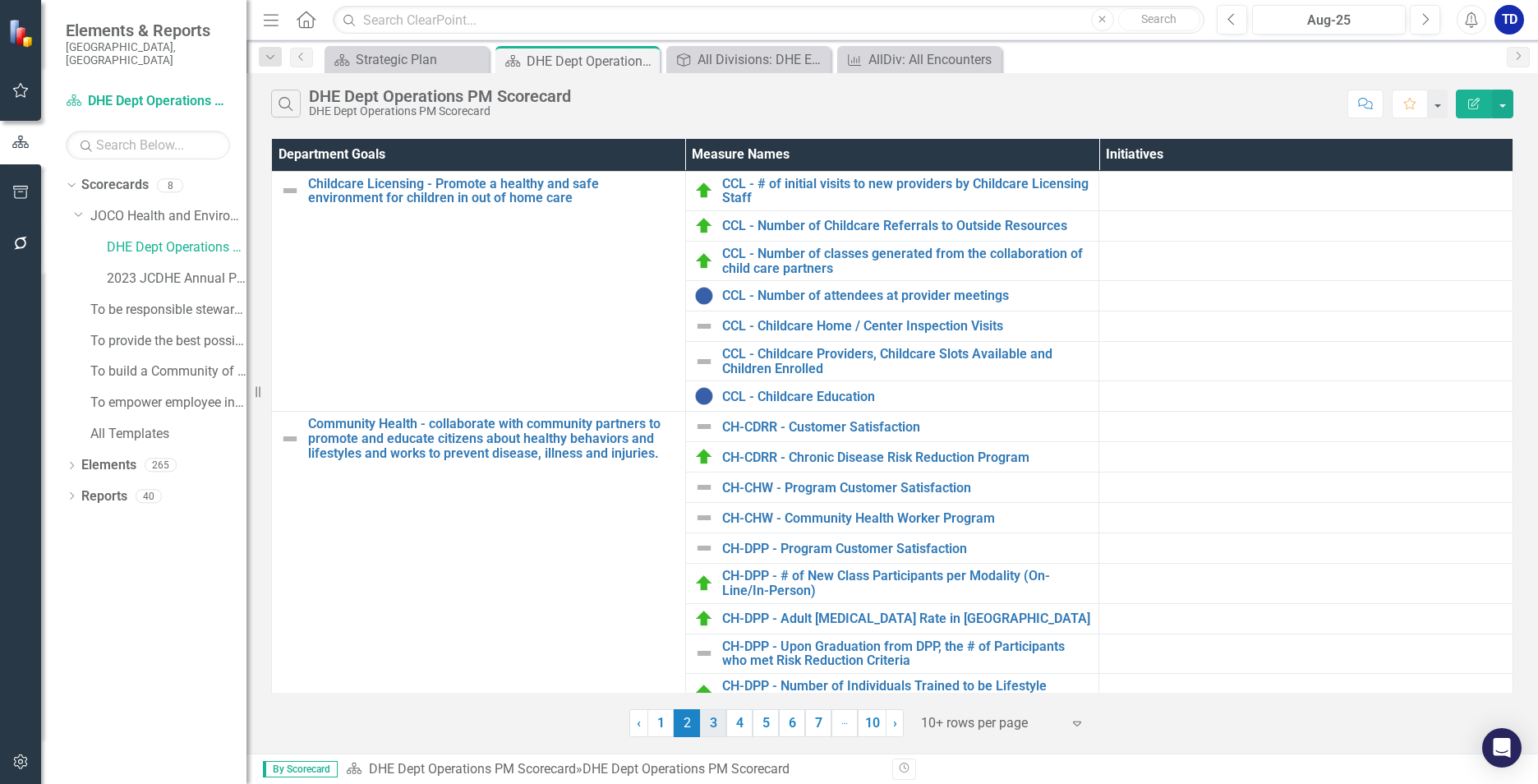
click at [716, 723] on link "3" at bounding box center [712, 722] width 26 height 28
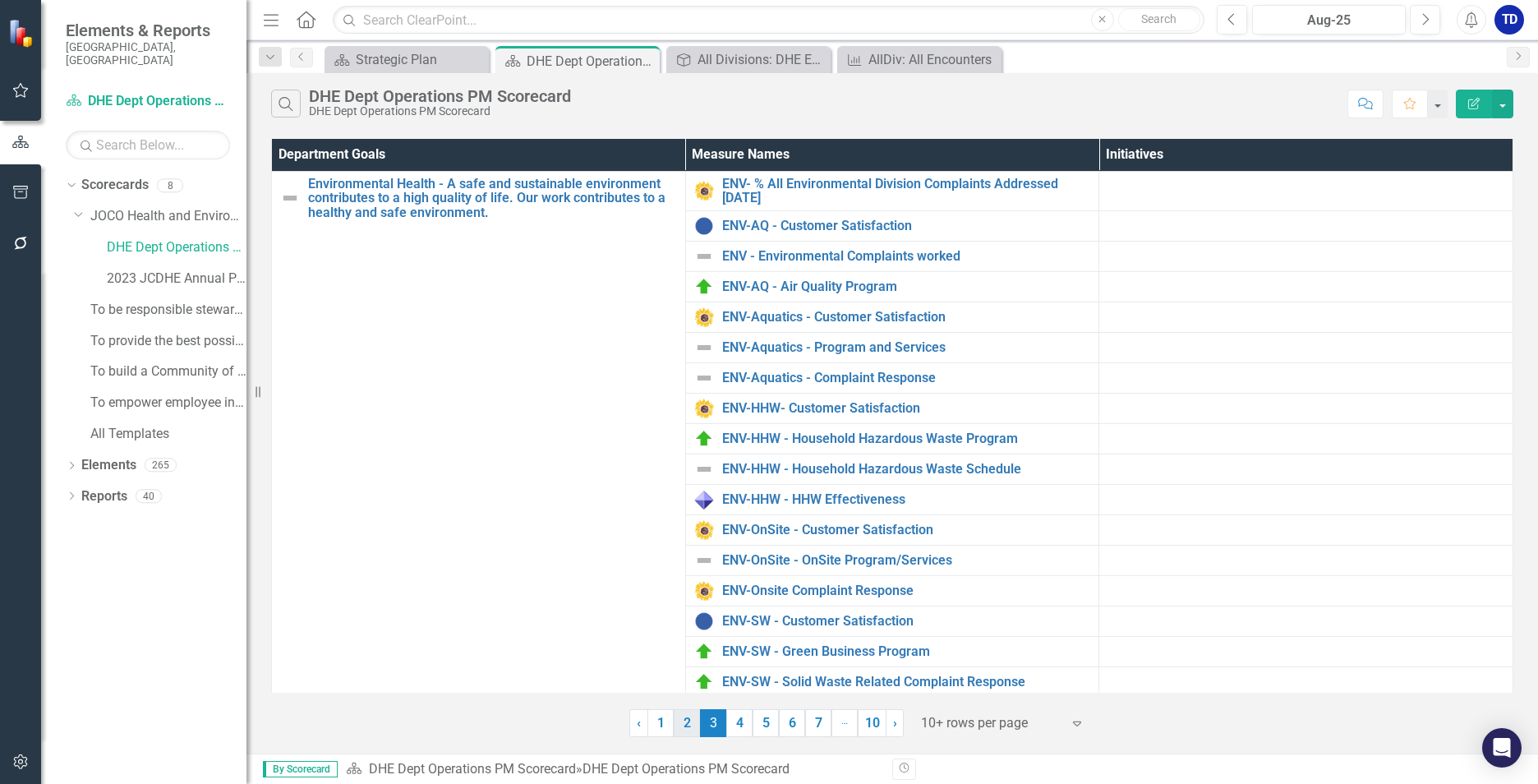
click at [692, 725] on link "2" at bounding box center [686, 722] width 26 height 28
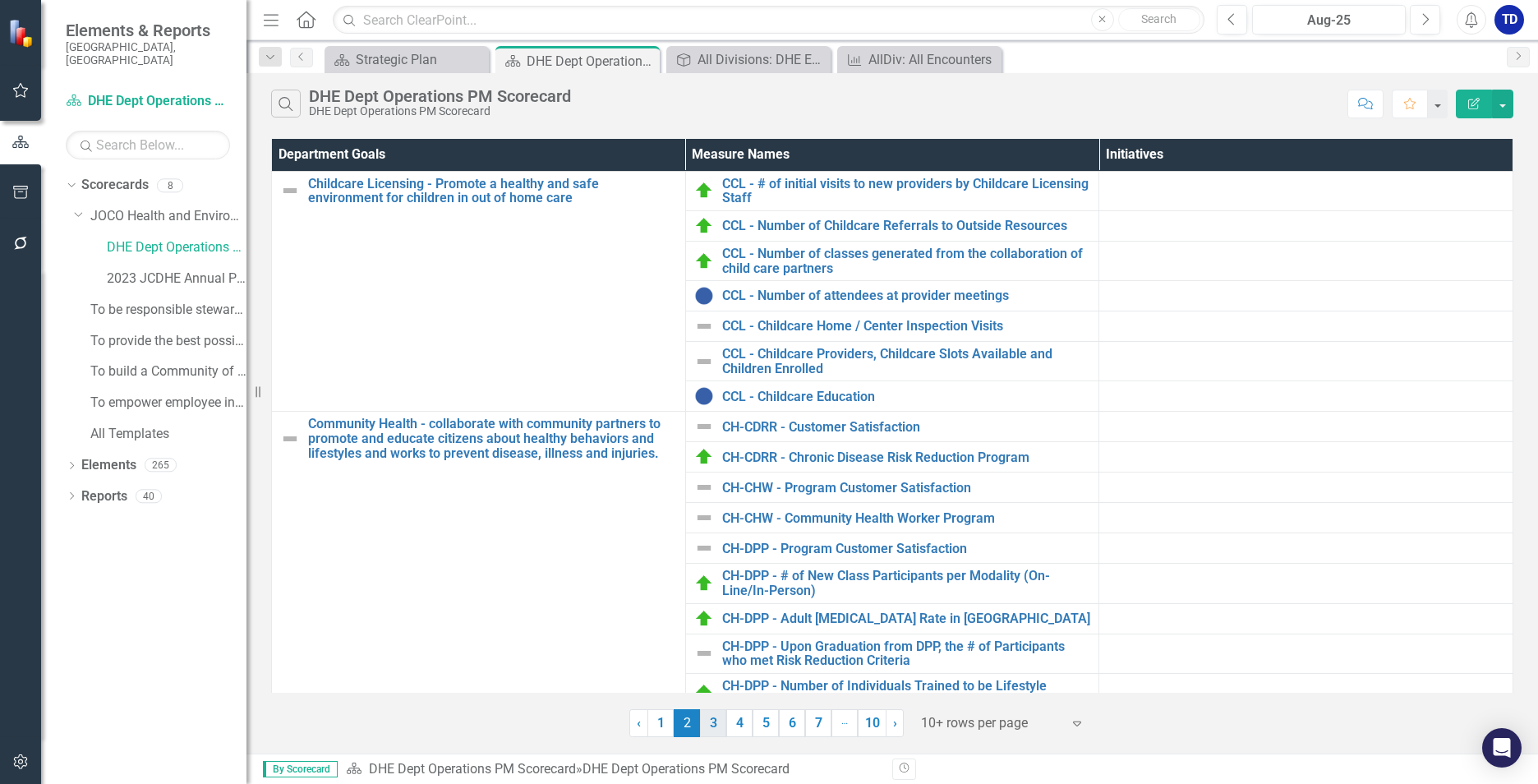
click at [716, 726] on link "3" at bounding box center [712, 722] width 26 height 28
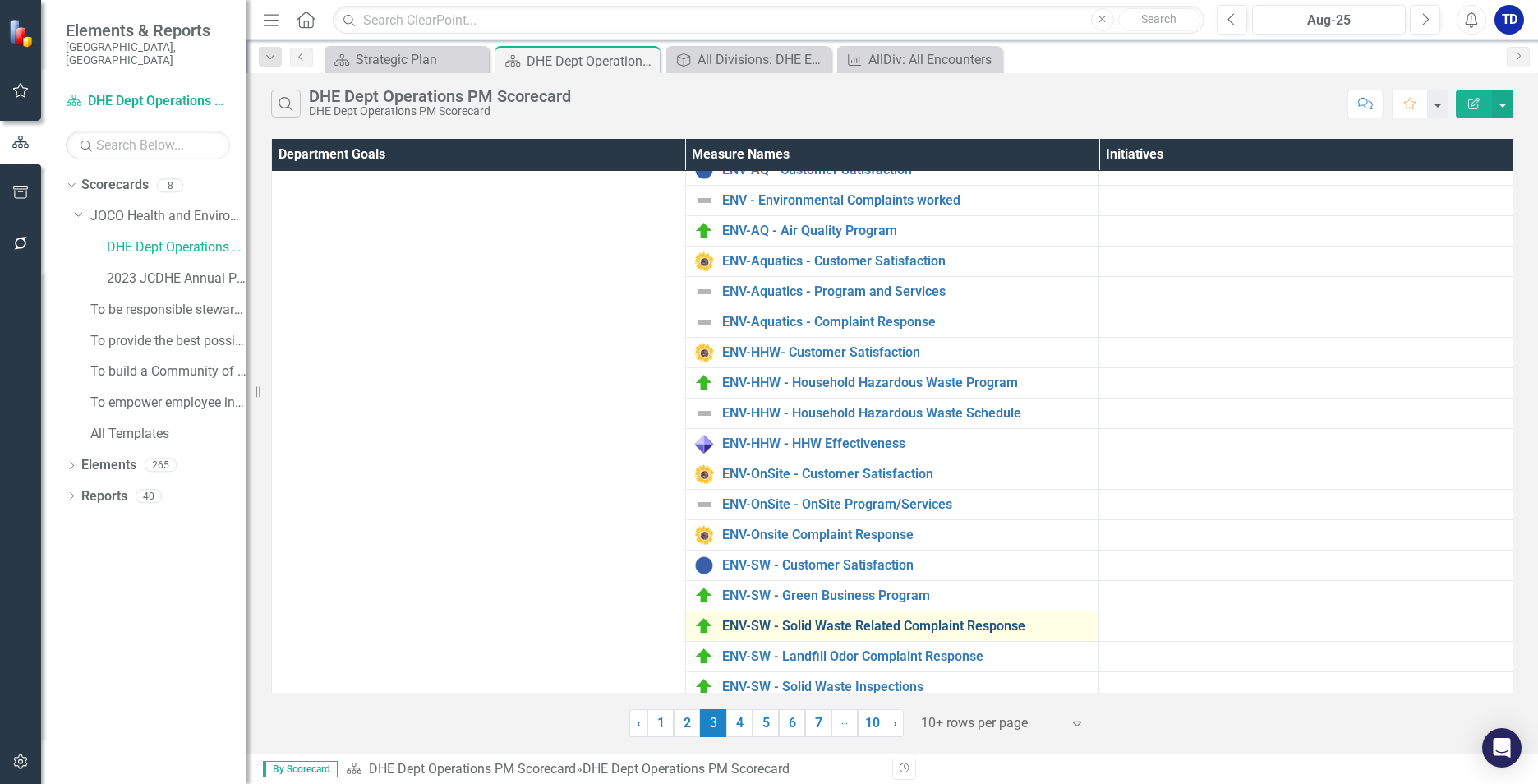
scroll to position [139, 0]
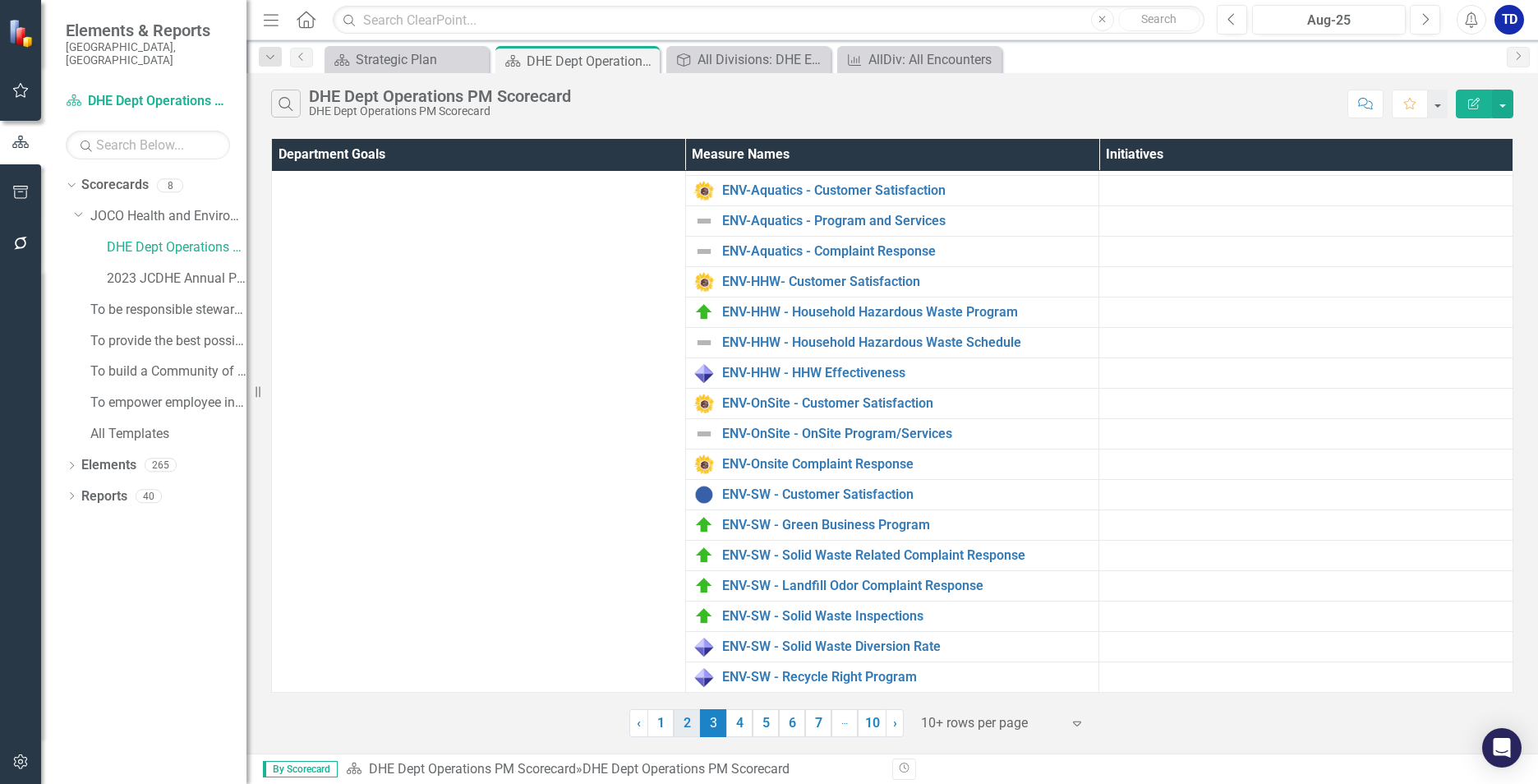
click at [687, 724] on link "2" at bounding box center [686, 722] width 26 height 28
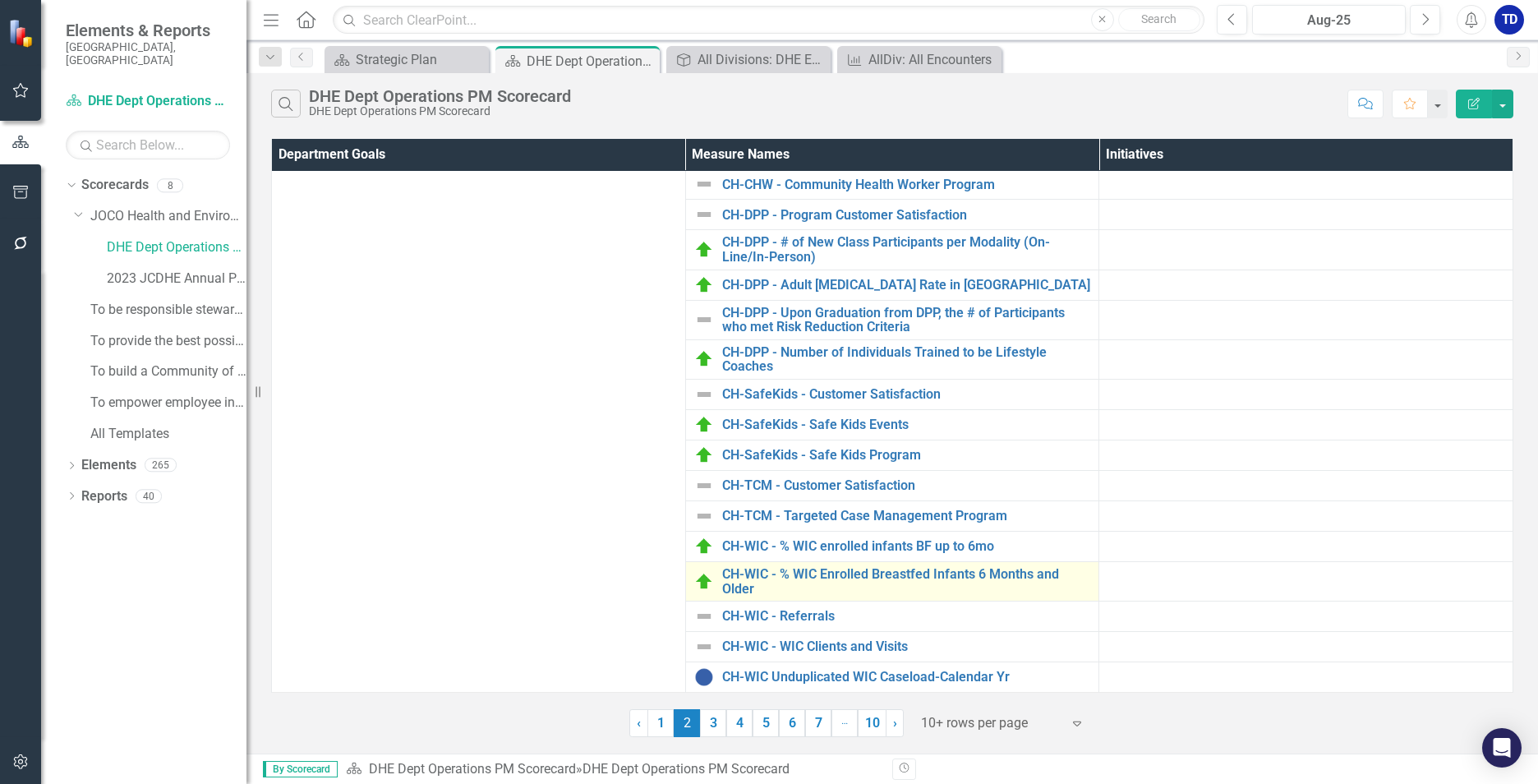
scroll to position [346, 0]
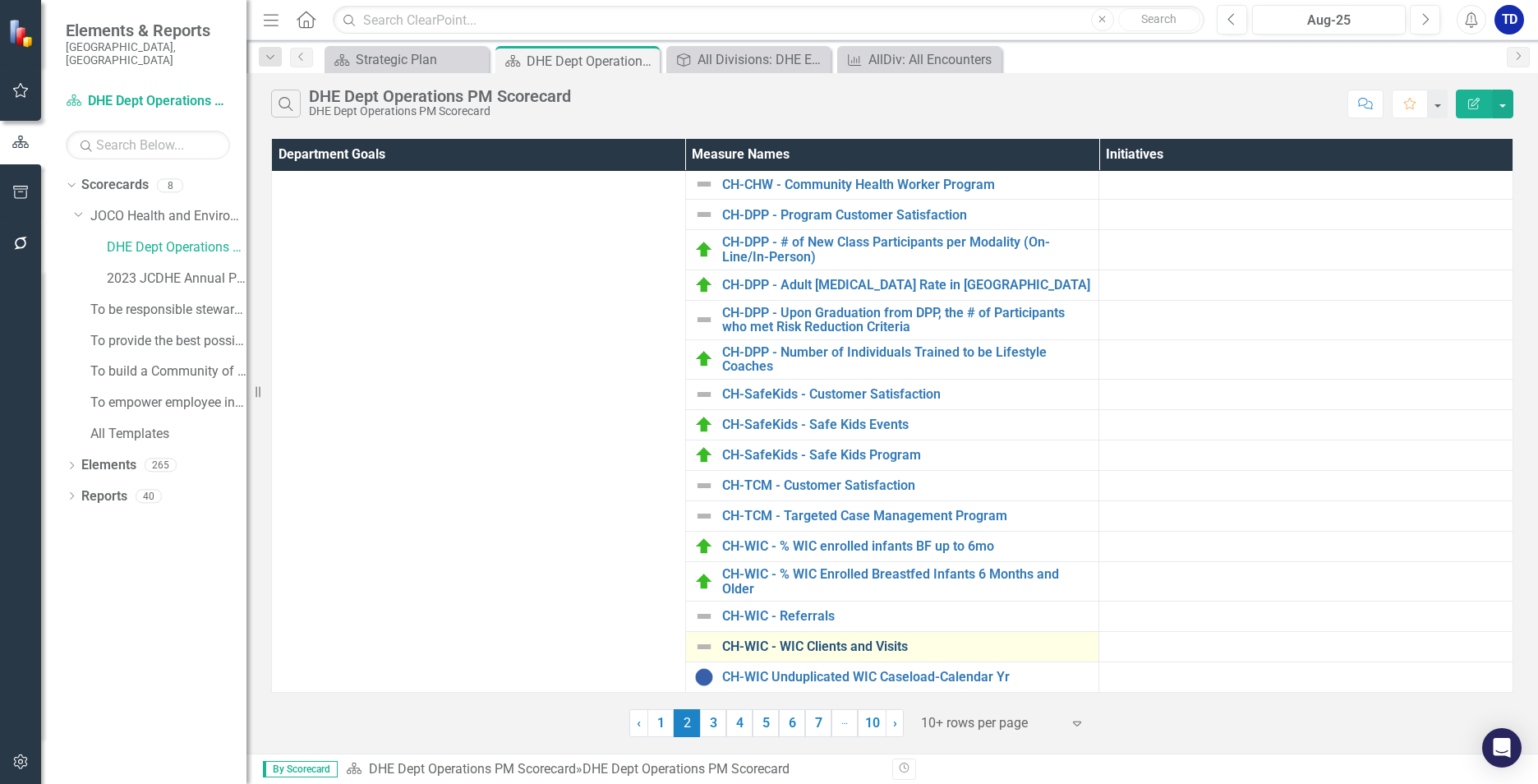
click at [830, 640] on link "CH-WIC - WIC Clients and Visits" at bounding box center [907, 647] width 369 height 15
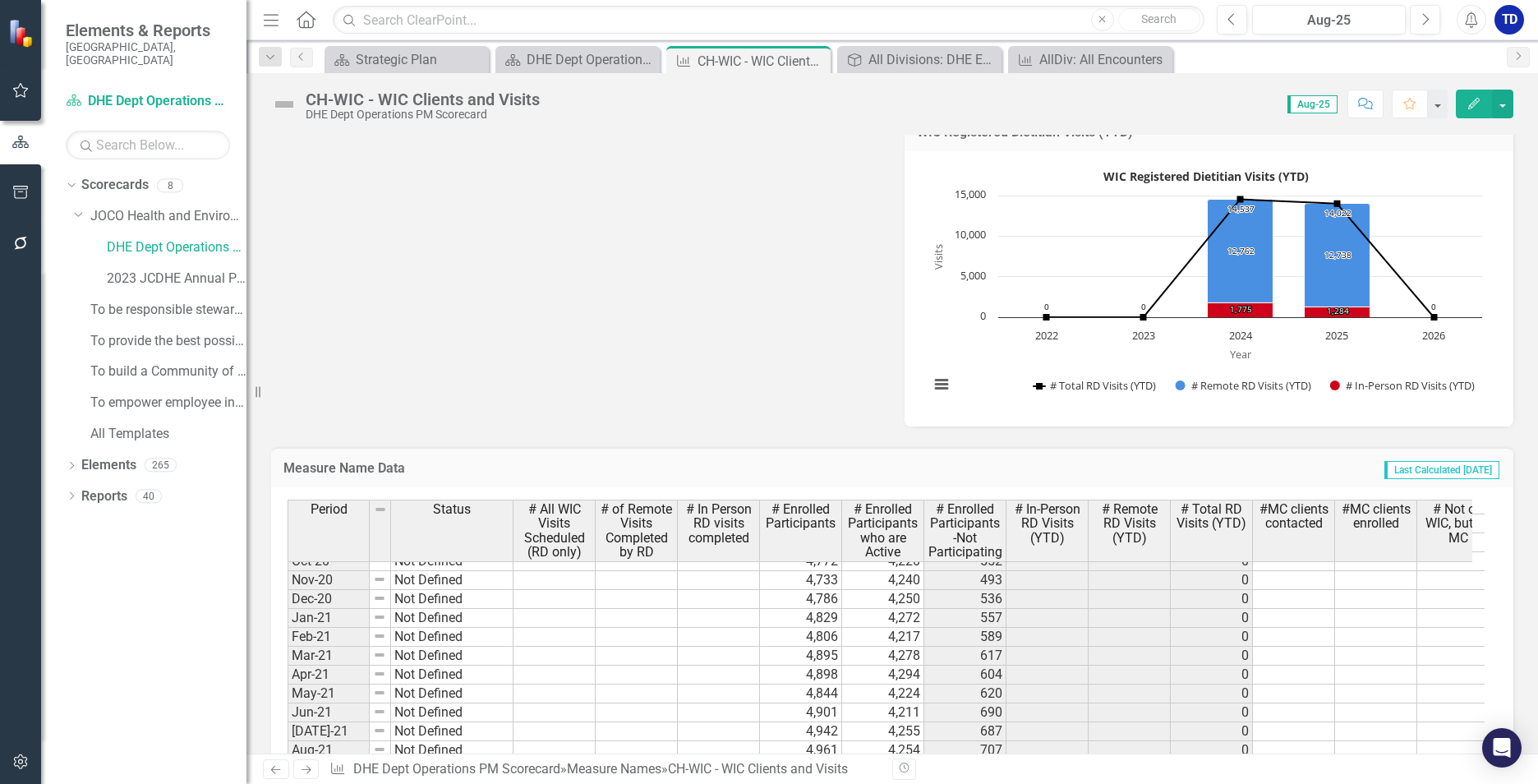
scroll to position [1408, 0]
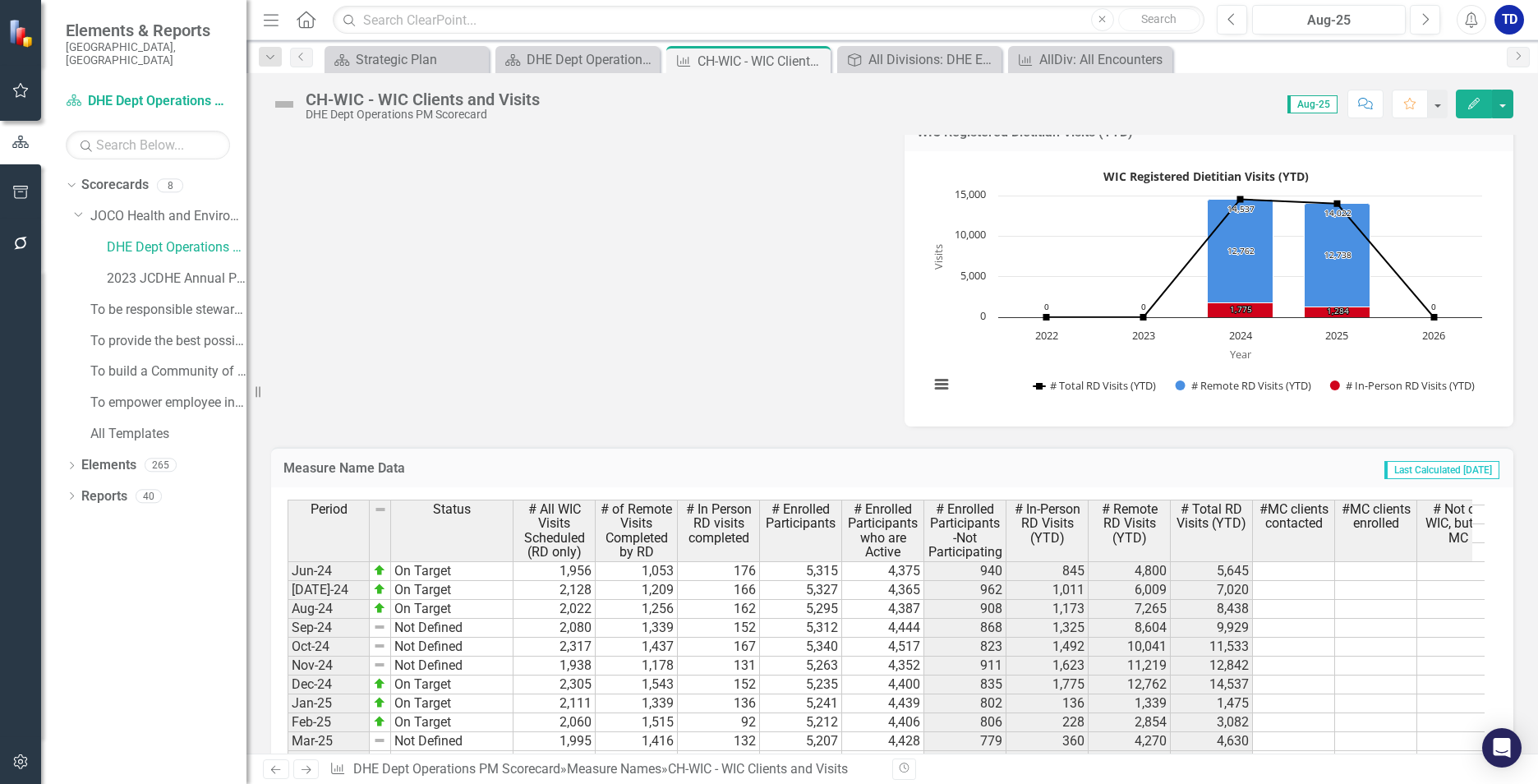
click at [1047, 681] on tbody "Dec-22 Not Defined 5,198 4,508 690 0 Jan-23 Not Defined 5,262 4,594 668 0 Feb-2…" at bounding box center [893, 665] width 1212 height 889
